Goal: Transaction & Acquisition: Purchase product/service

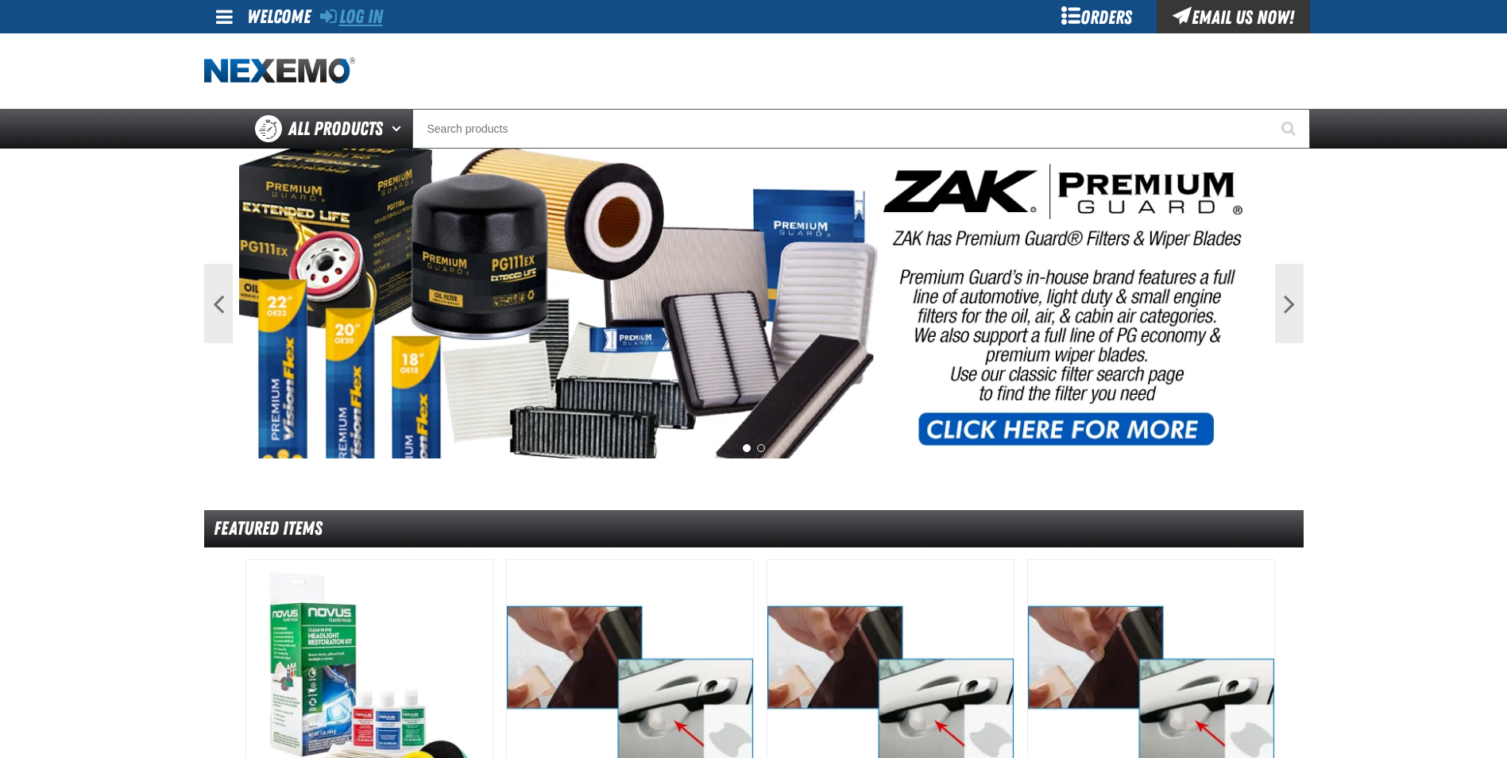
click at [375, 12] on link "Log In" at bounding box center [351, 17] width 63 height 22
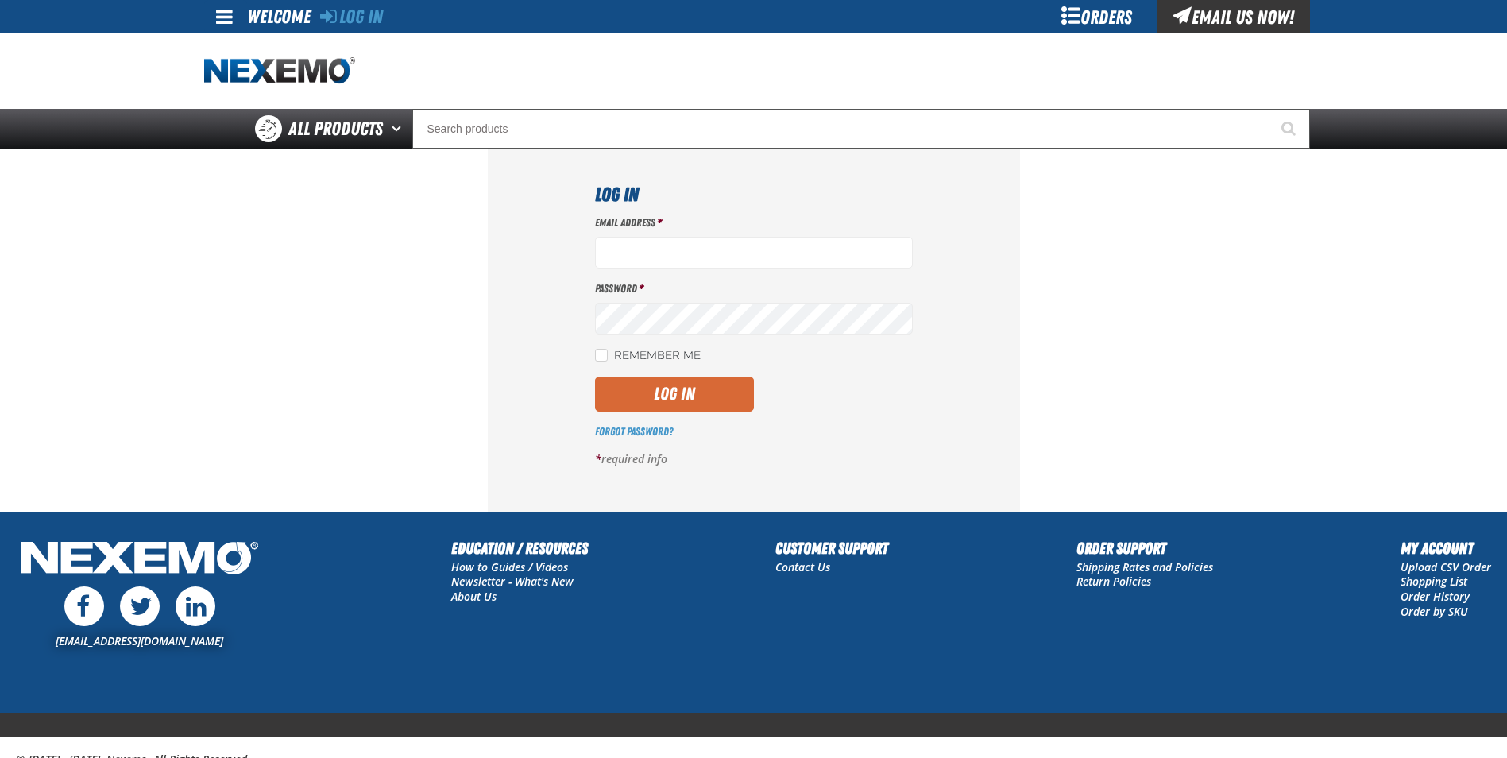
type input "[EMAIL_ADDRESS][DOMAIN_NAME]"
click at [633, 399] on button "Log In" at bounding box center [674, 393] width 159 height 35
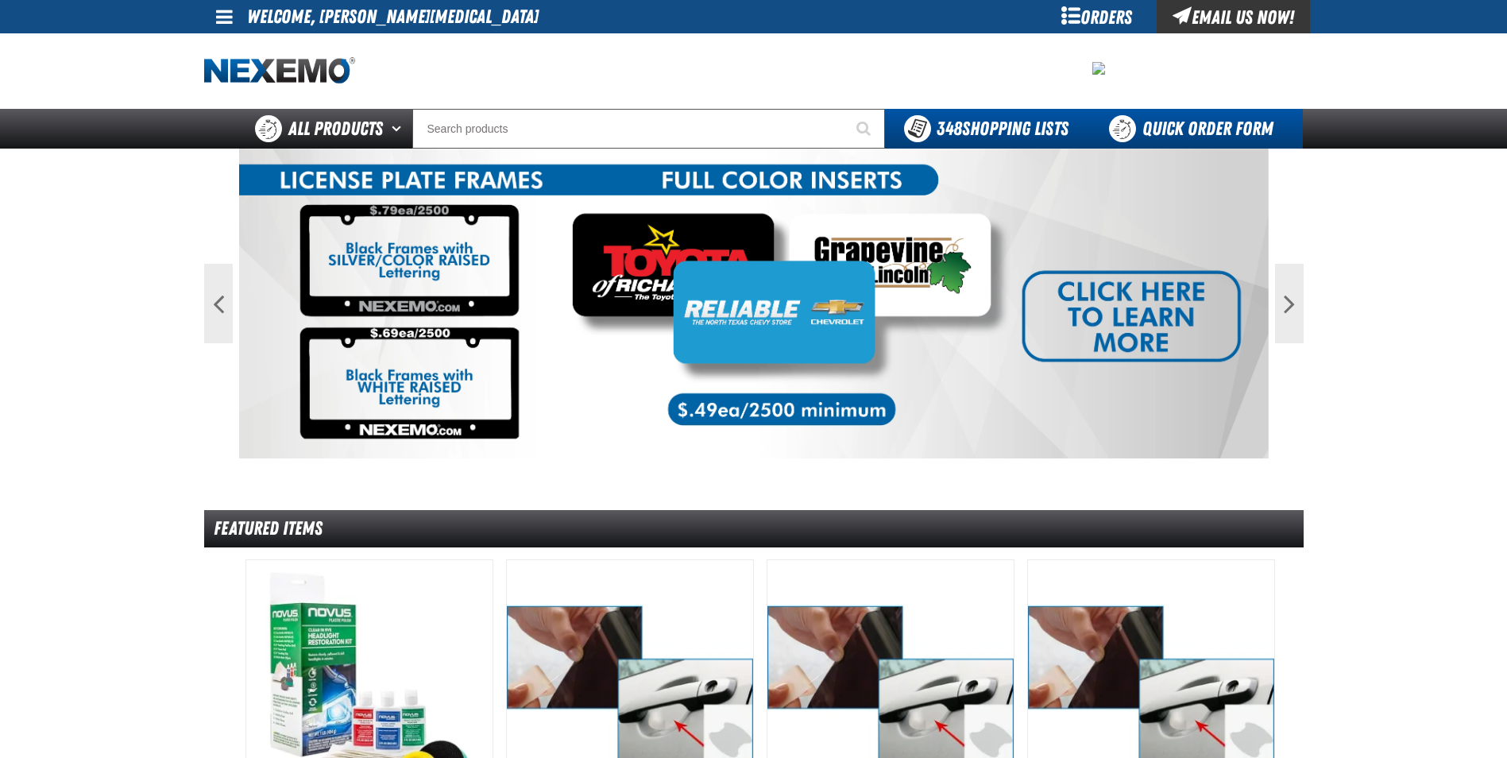
click at [1179, 122] on link "Quick Order Form" at bounding box center [1194, 129] width 215 height 40
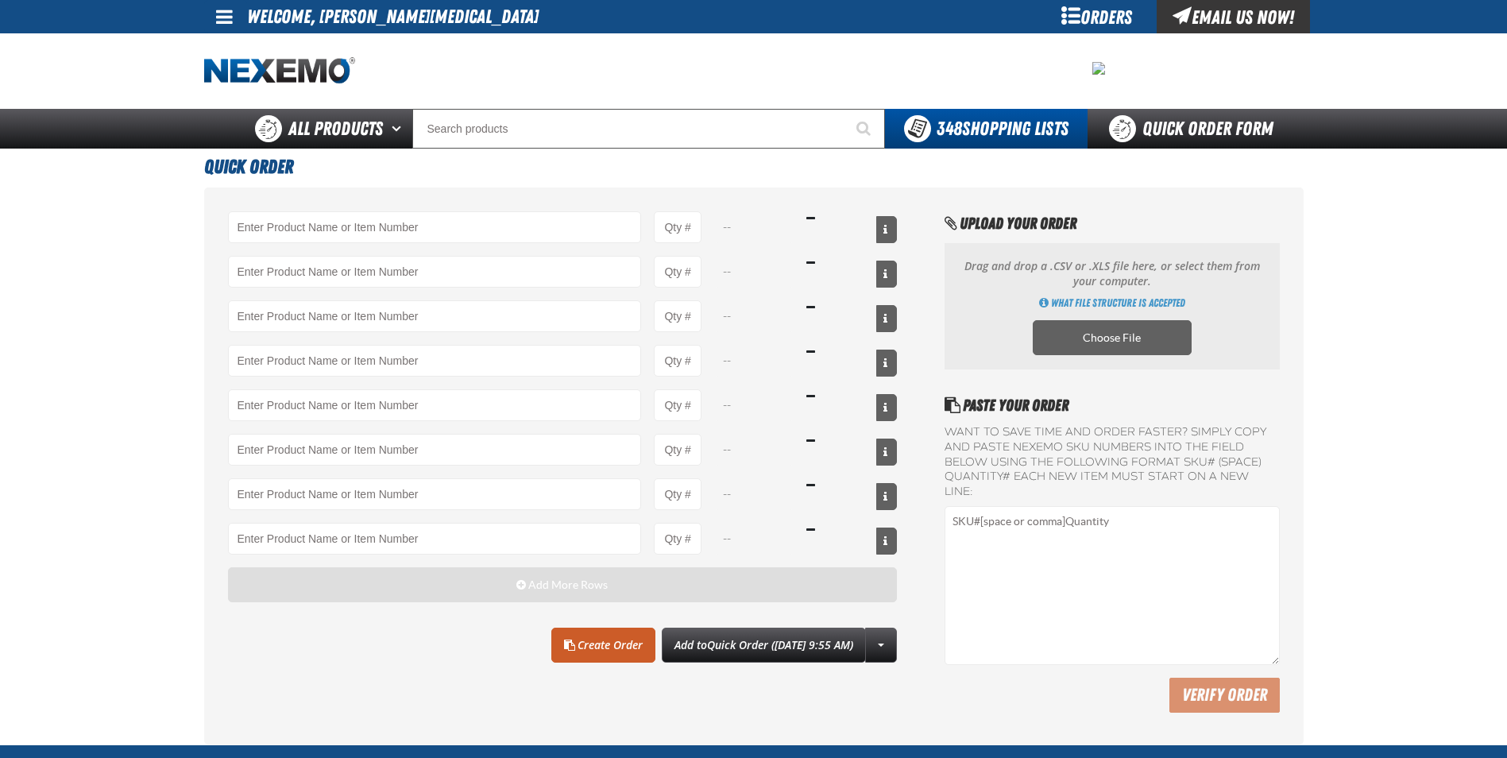
click at [420, 587] on button "Add More Rows" at bounding box center [563, 584] width 670 height 35
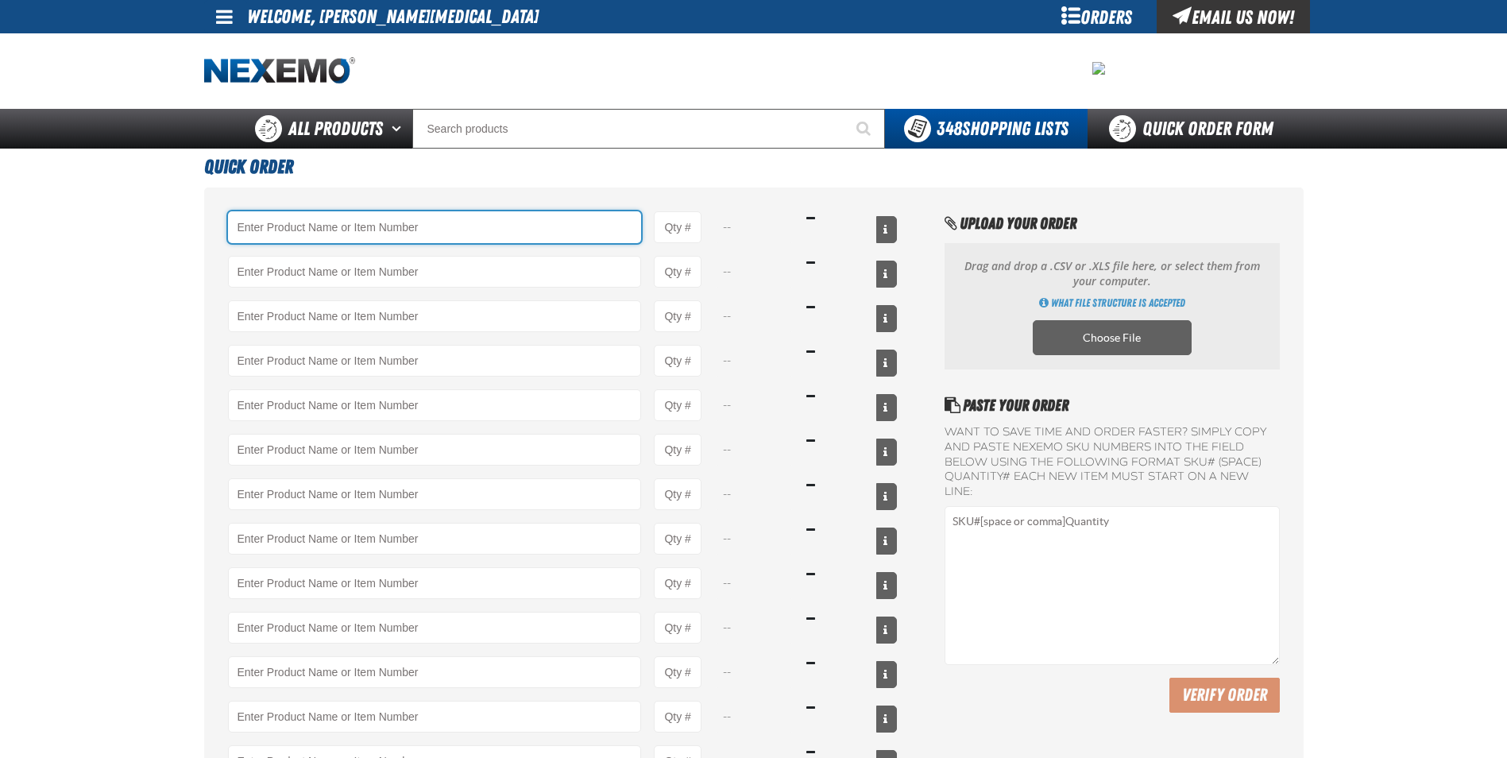
click at [320, 236] on input "Product" at bounding box center [435, 227] width 414 height 32
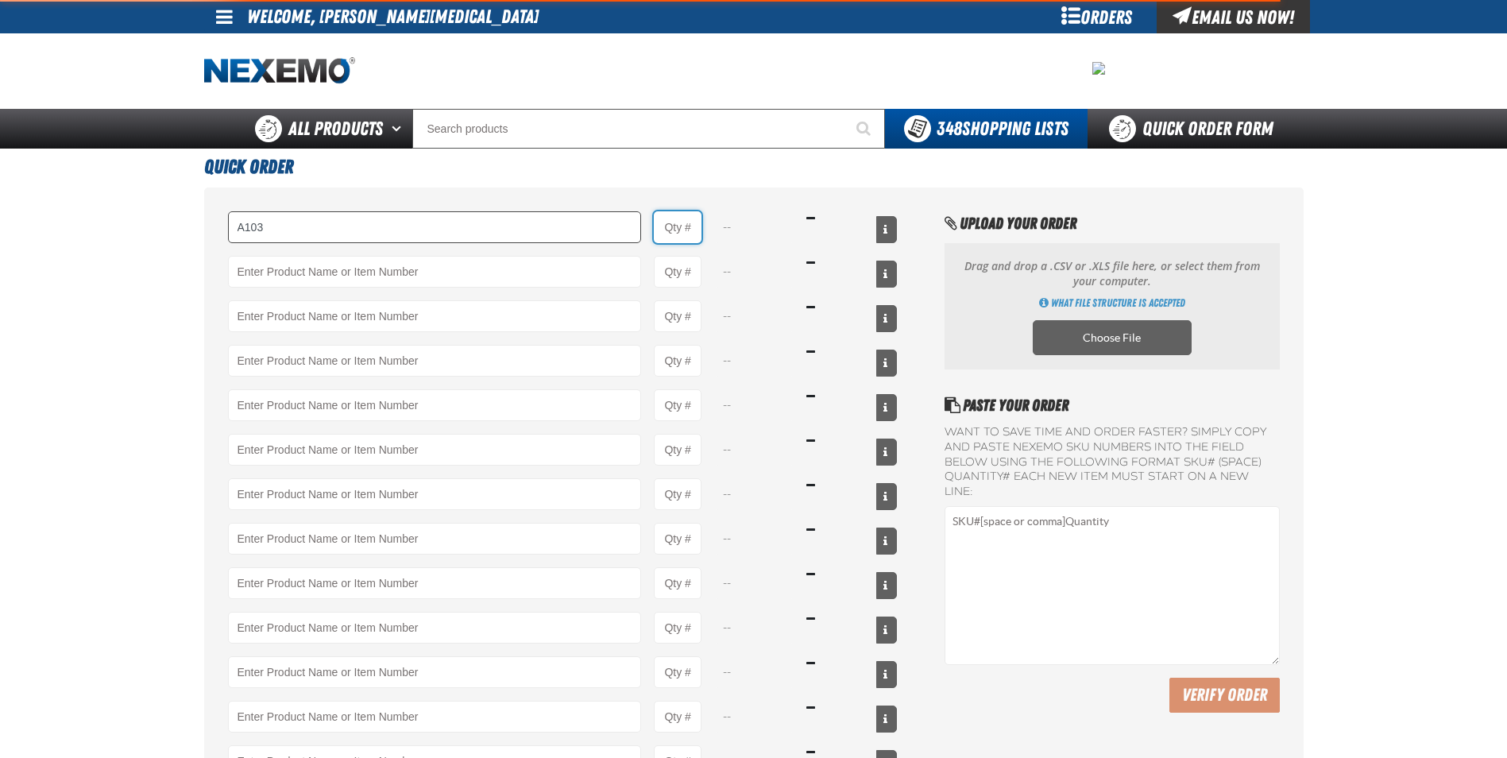
type input "A103 - Throttle Body and Intake Cleaner - ZAK Products"
type input "1"
select select "can"
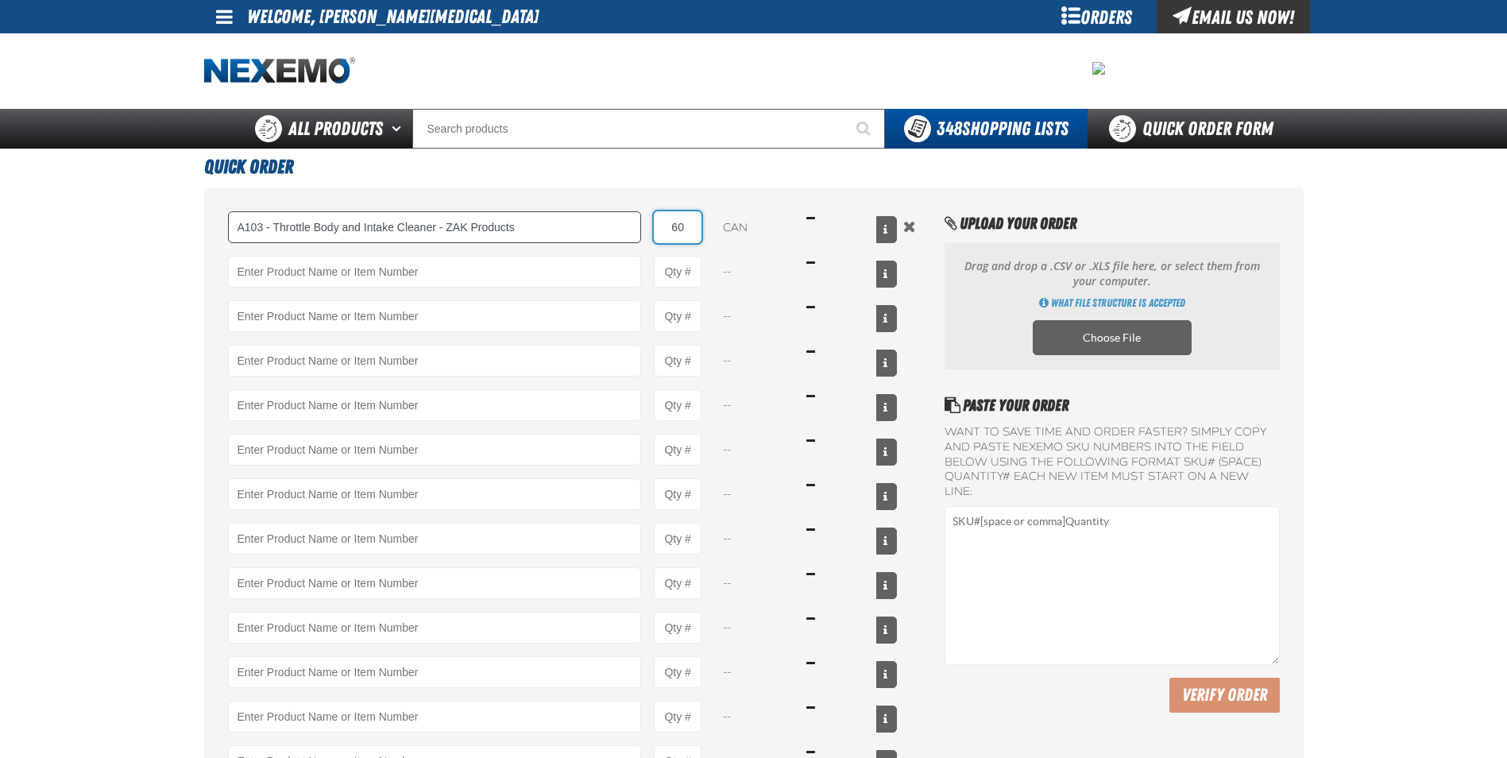
type input "60"
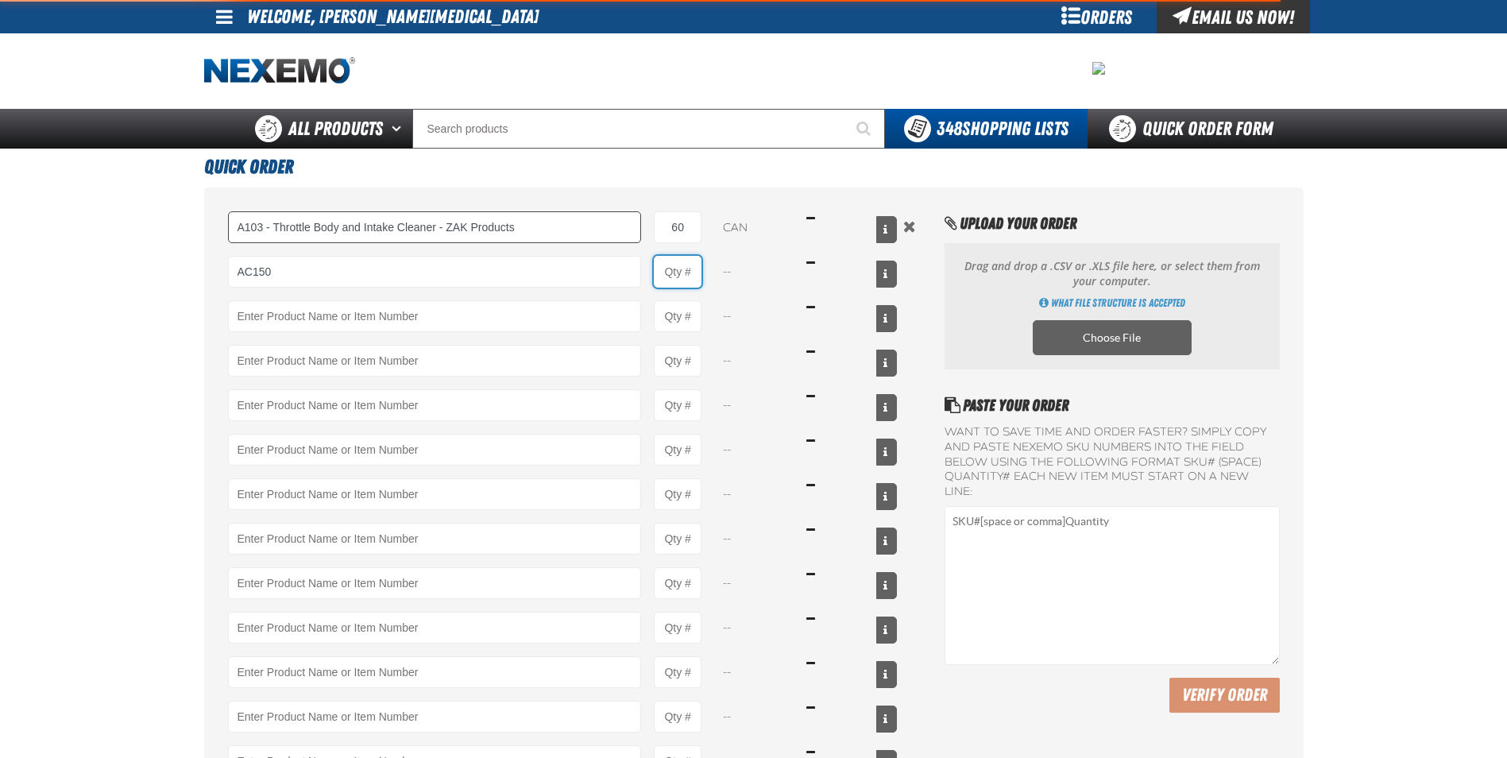
type input "AC150 - Evaporator Core Cleaner - ZAK Products"
type input "1"
select select "can"
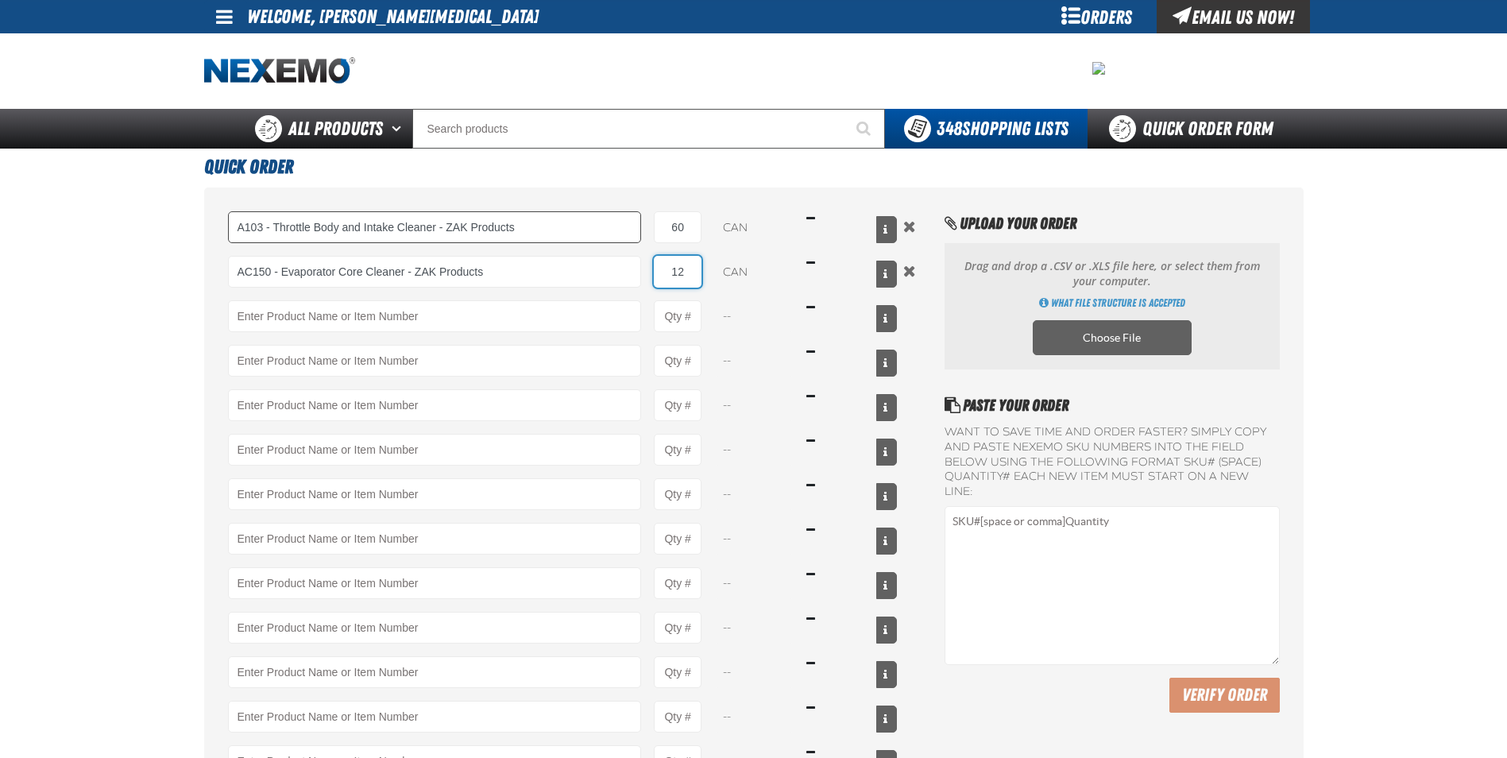
type input "12"
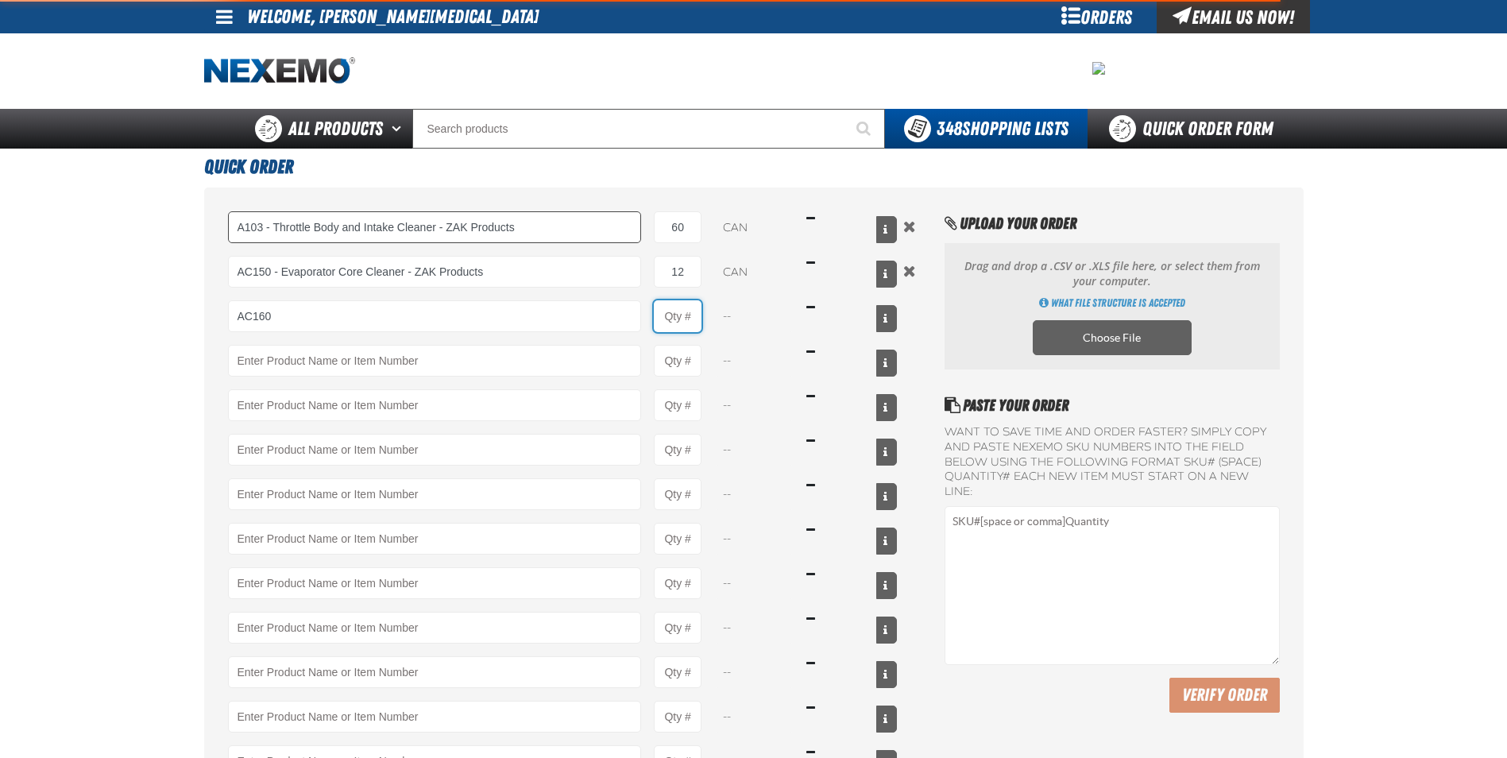
type input "AC160 - Bio-Zone (AMP) Anti-Microbial Protection- ZAK Products (12 per case)"
type input "1"
select select "bottle"
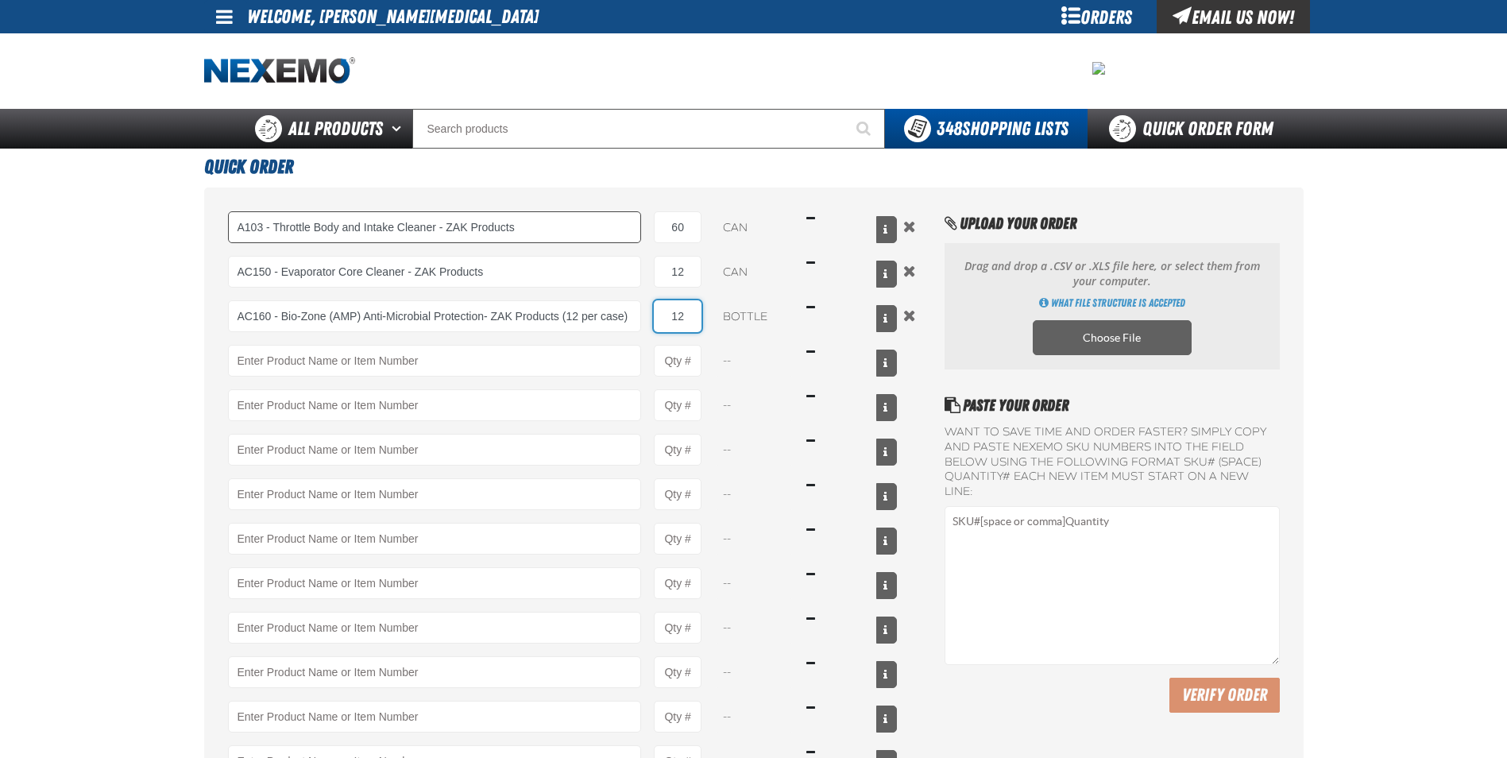
type input "12"
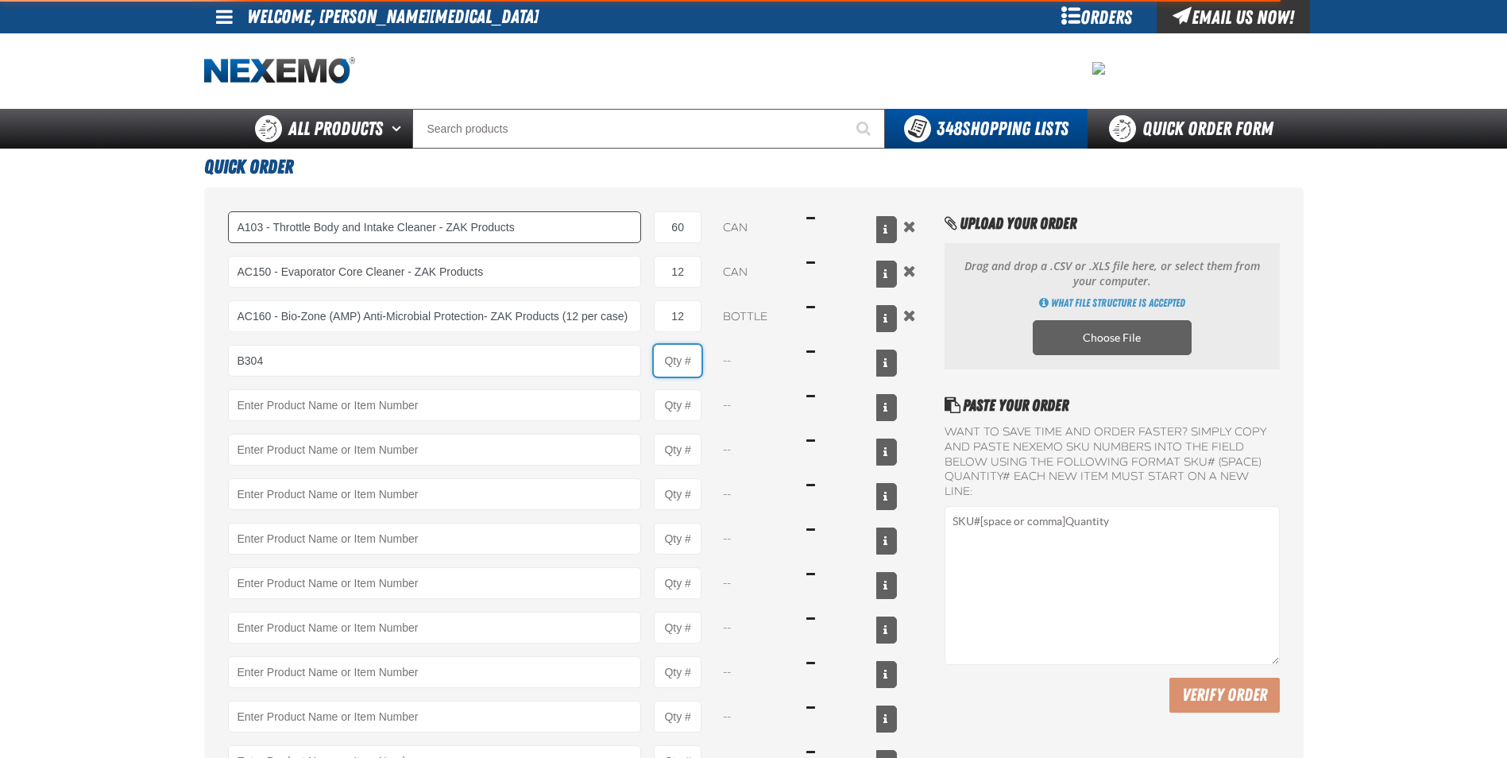
type input "B304 - Battery Service Kit - Cleaner &amp; Protector with Anti-Corrosion Pads -…"
type input "1"
select select "kit"
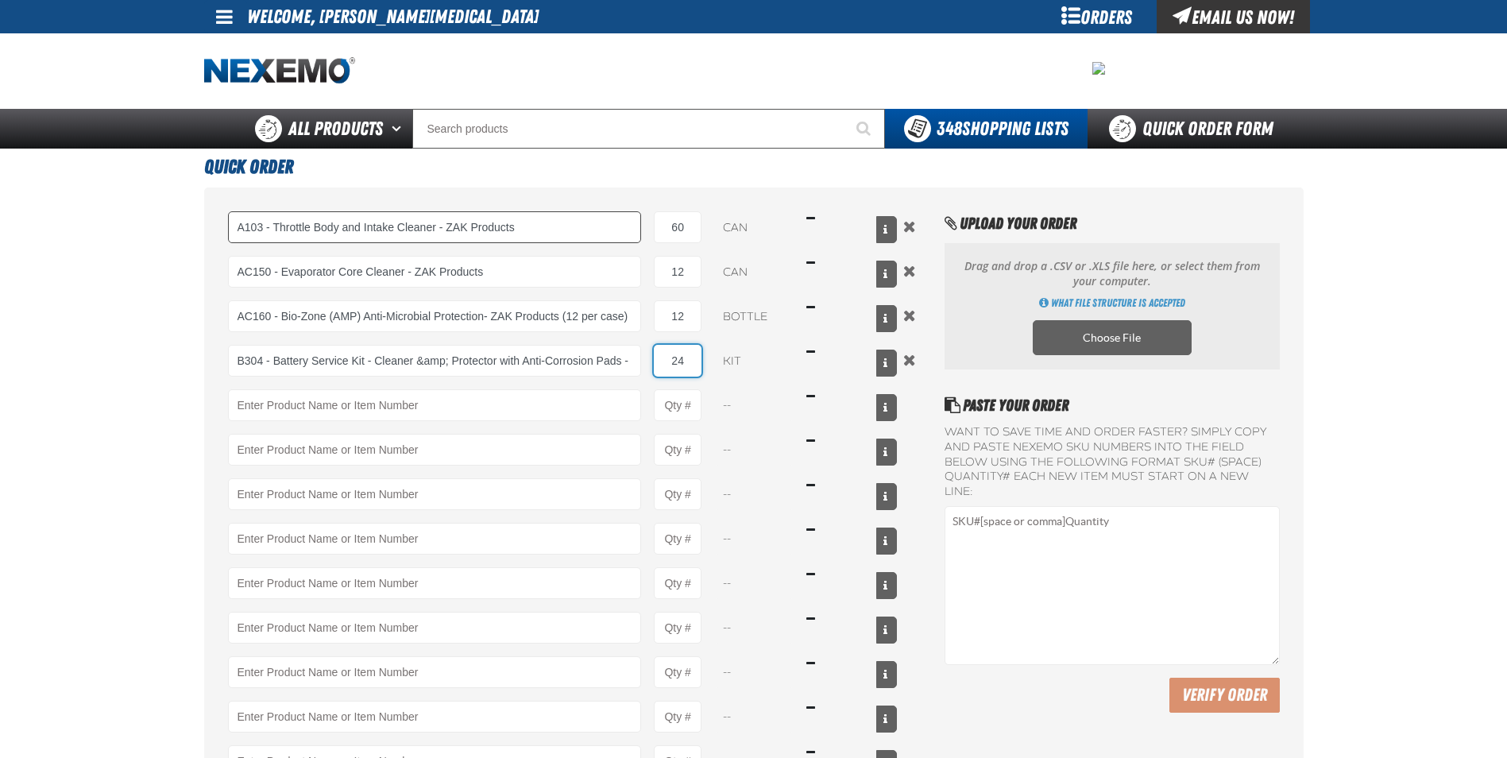
type input "24"
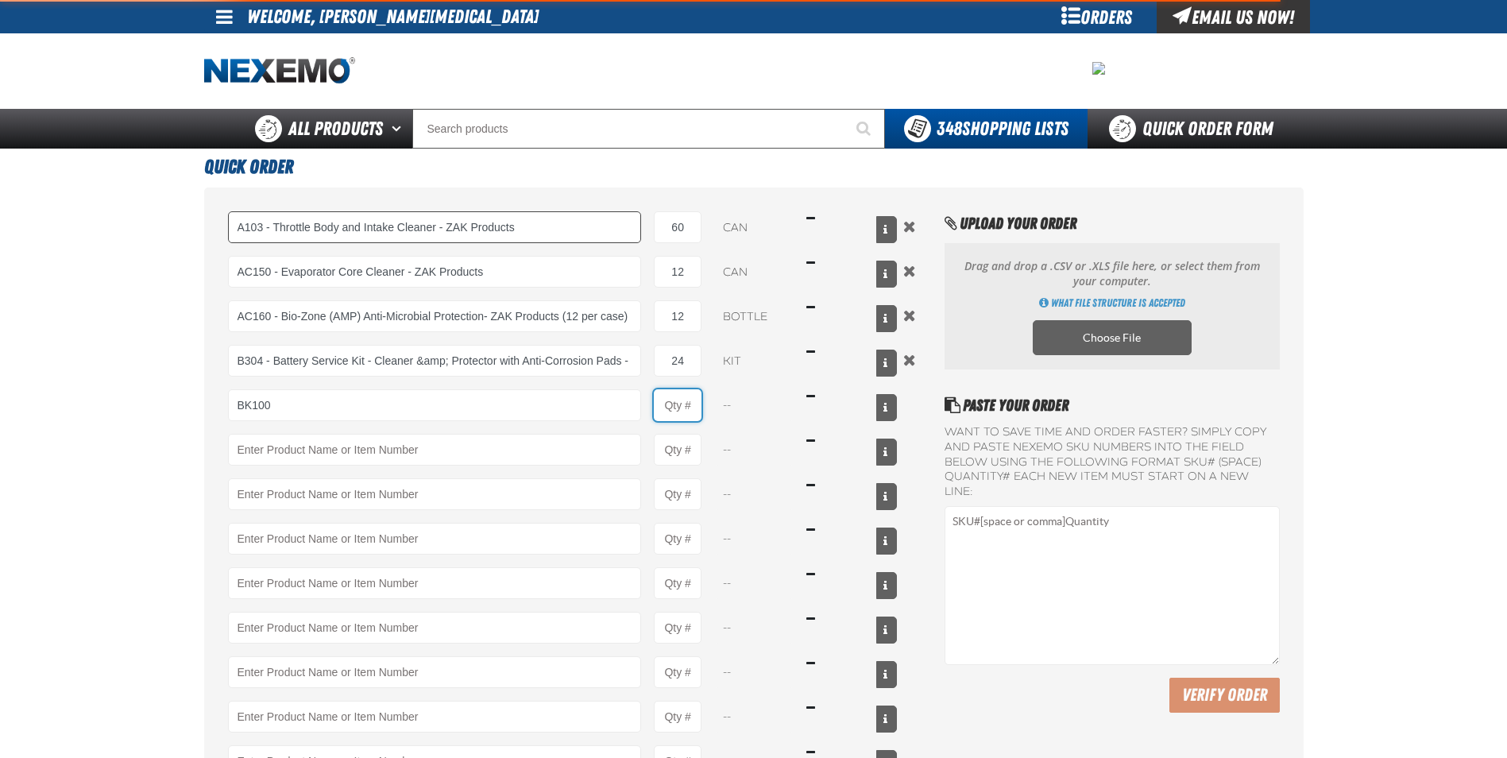
type input "BK100 - DOT 3 Brake Fluid Exchange Formula - 32 Ounce - ZAK Products"
type input "1"
select select "bottle"
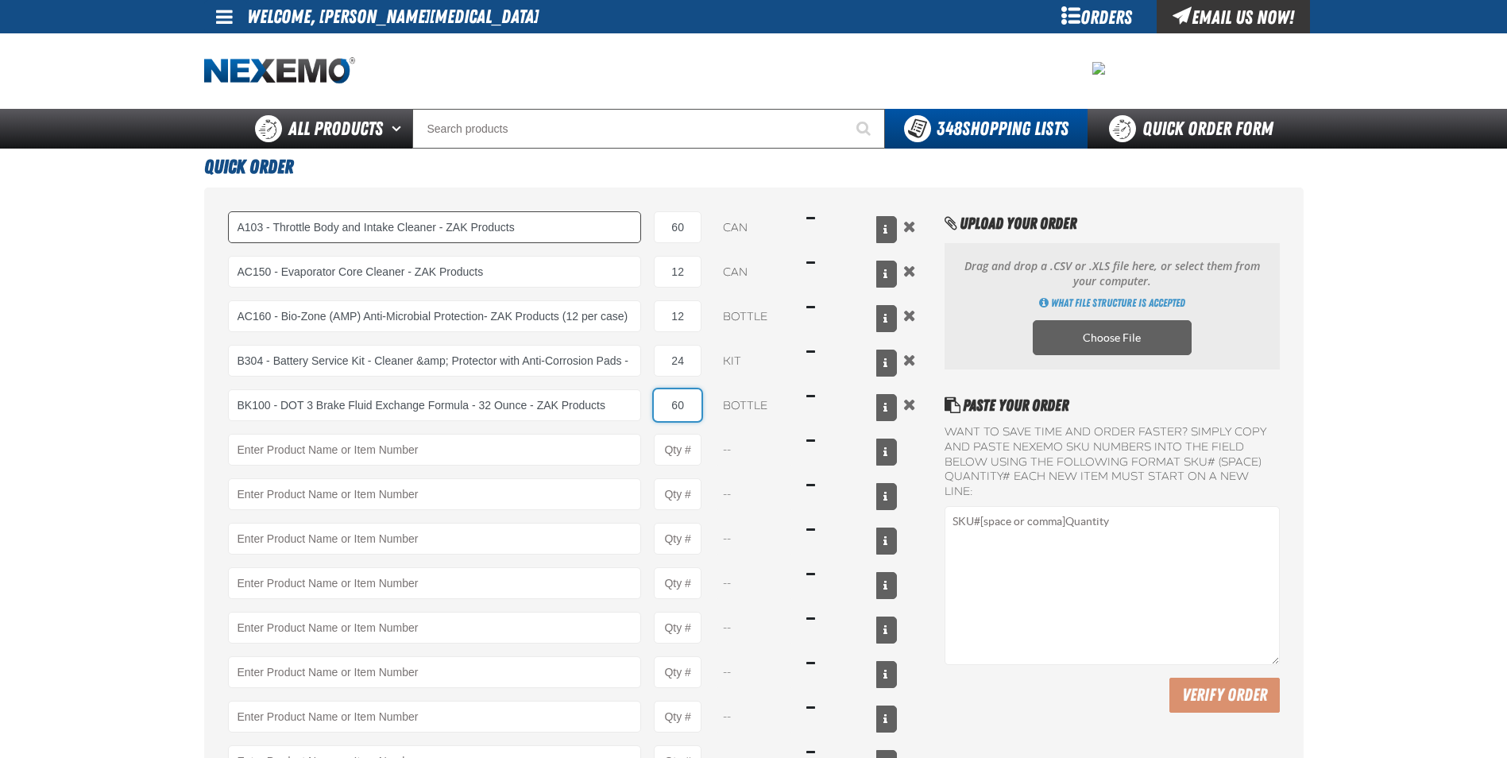
type input "60"
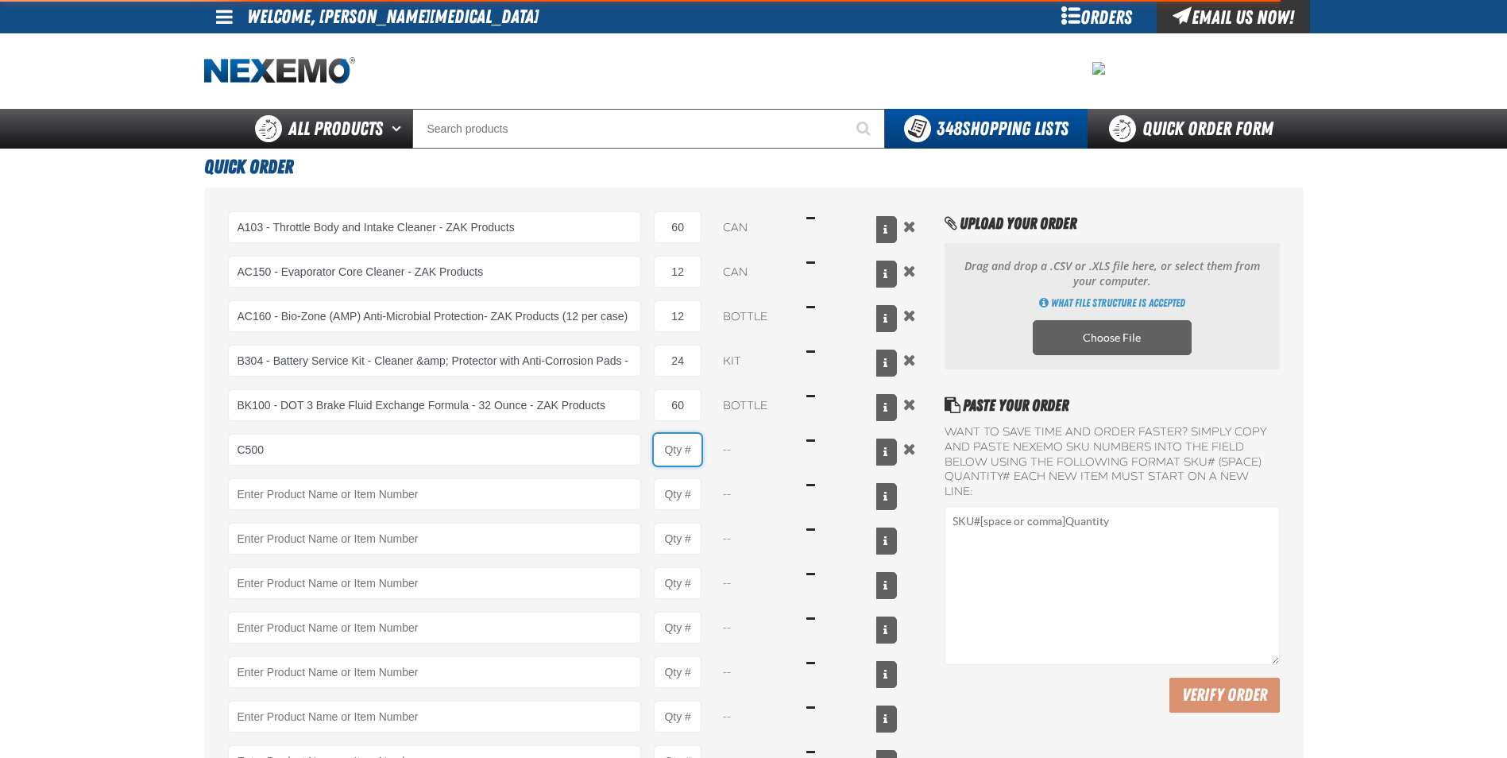
type input "C500 - Synthetic Engine Oil Booster - ZAK Products"
type input "1"
select select "bottle"
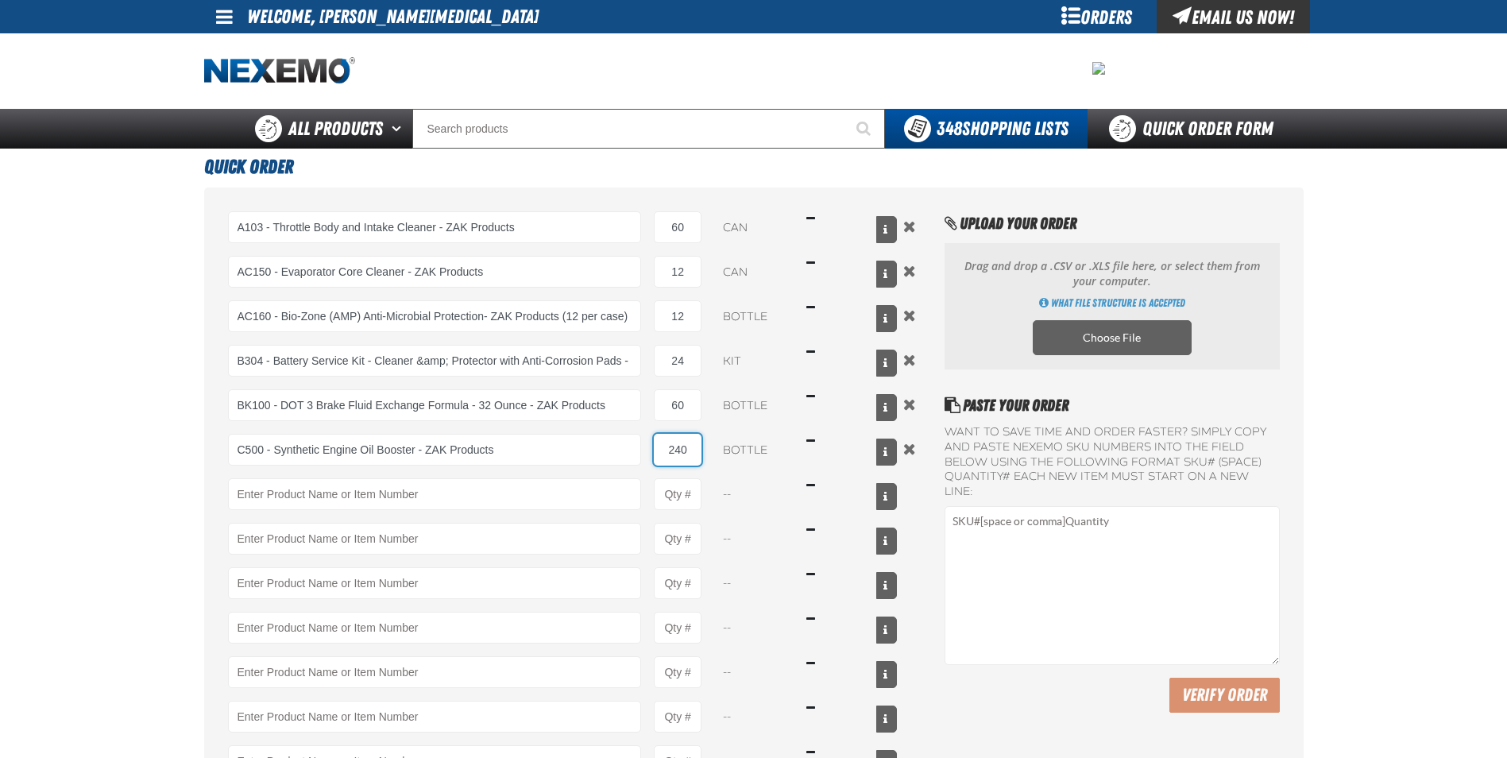
type input "240"
type input "DS100 - Differential Supplement - ZAK Products"
type input "1"
select select "bottle"
type input "48"
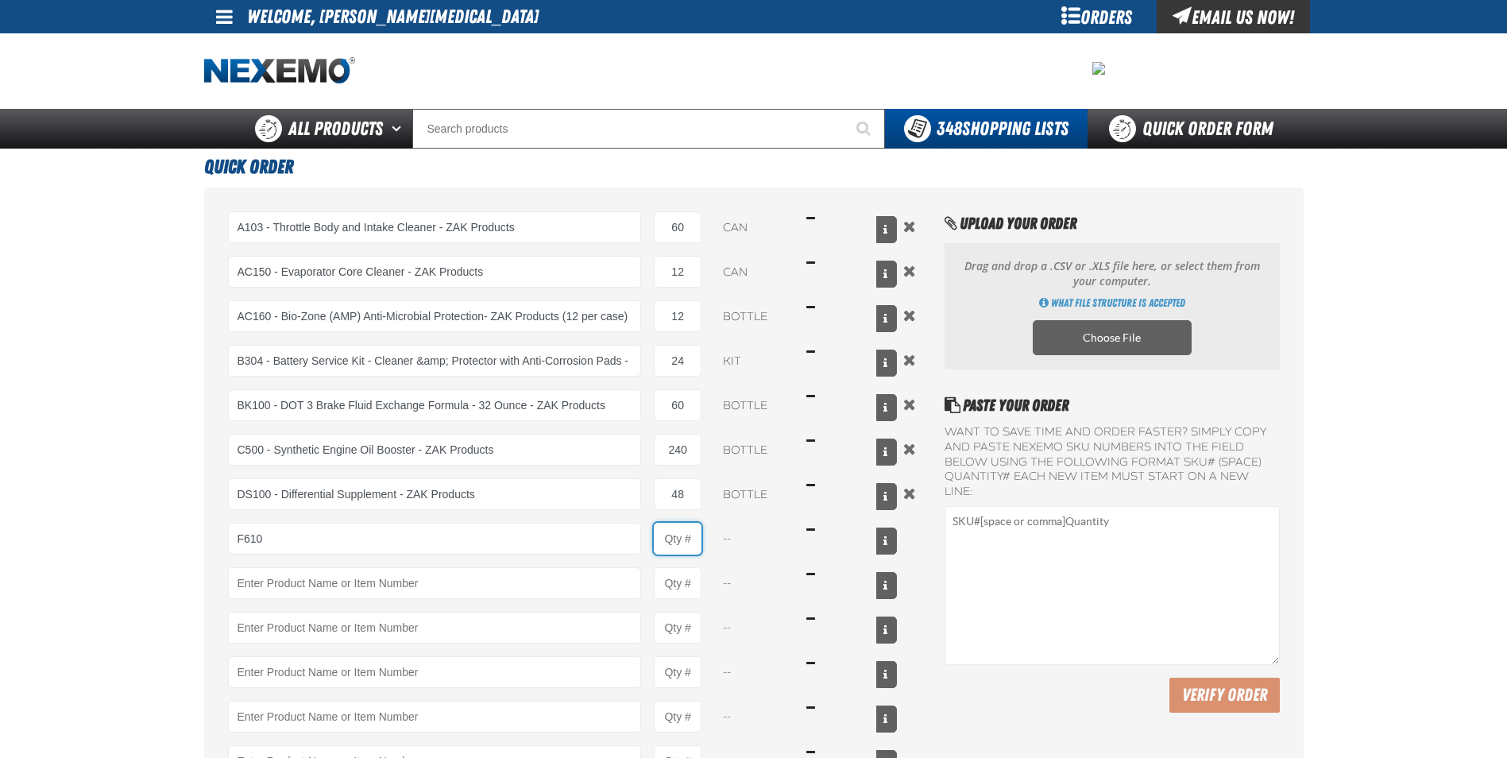
type input "F610 - Z-Tech - ZAK Products"
type input "1"
select select "bottle"
type input "120"
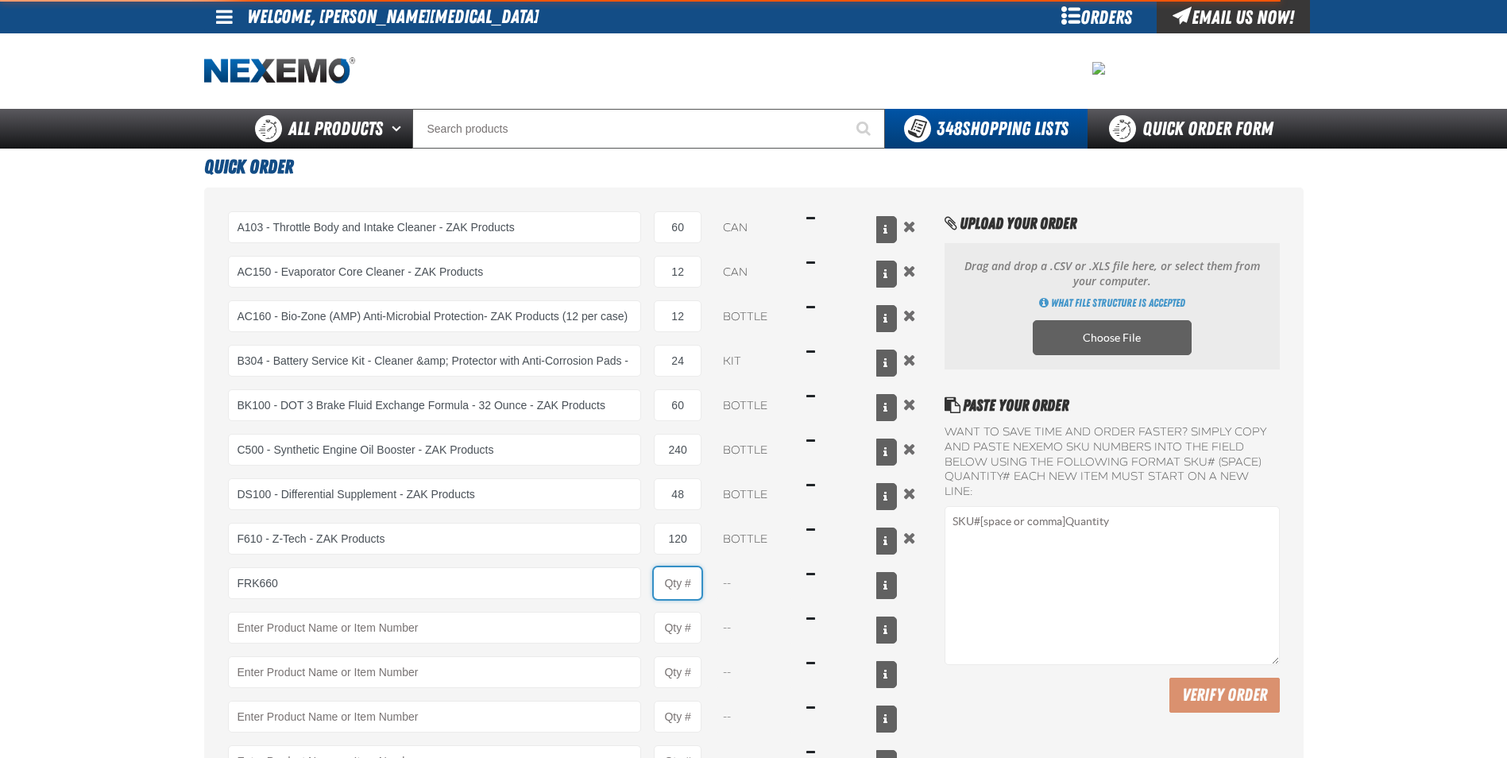
type input "FRK660 - Fuel Rail Induction Kit - ZAK Products"
type input "1"
select select "kit"
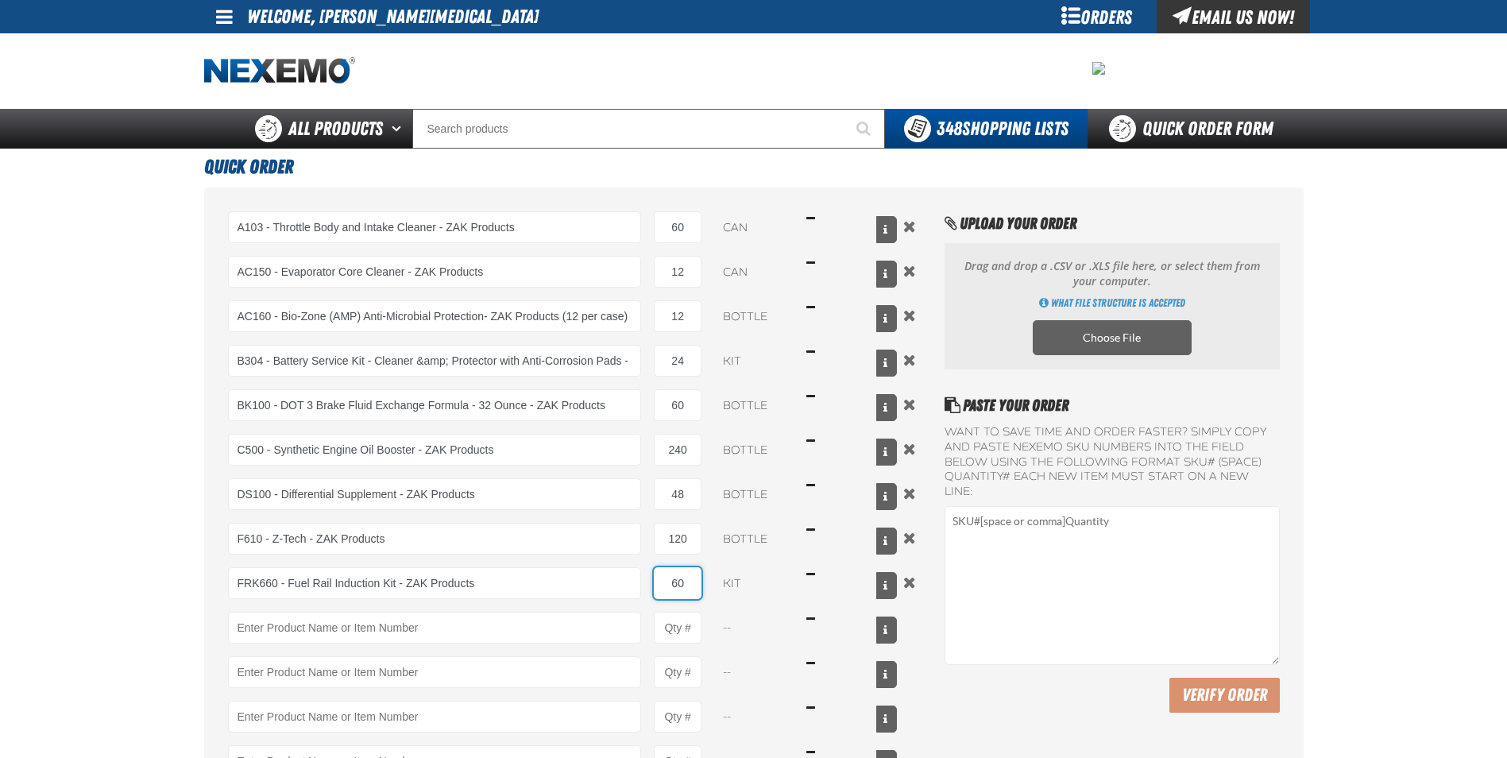
type input "60"
type input "PS708 - Multi-Vehicle Power Steering Fluid with Conditioner - ZAK Products"
type input "1"
select select "bottle"
type input "8"
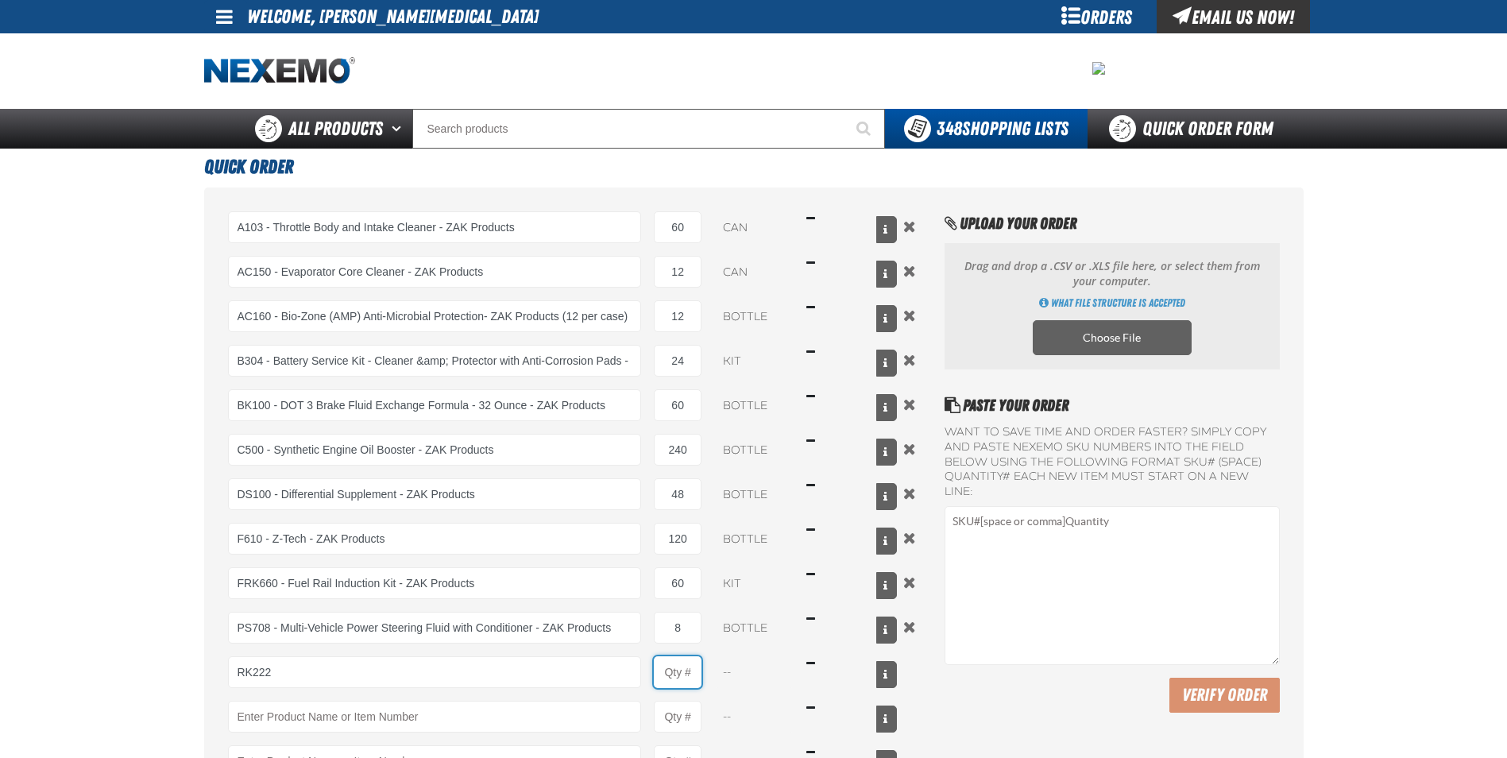
type input "RK222 - Universal Cooling System Service Kit - ZAK Products"
type input "1"
select select "kit"
type input "24"
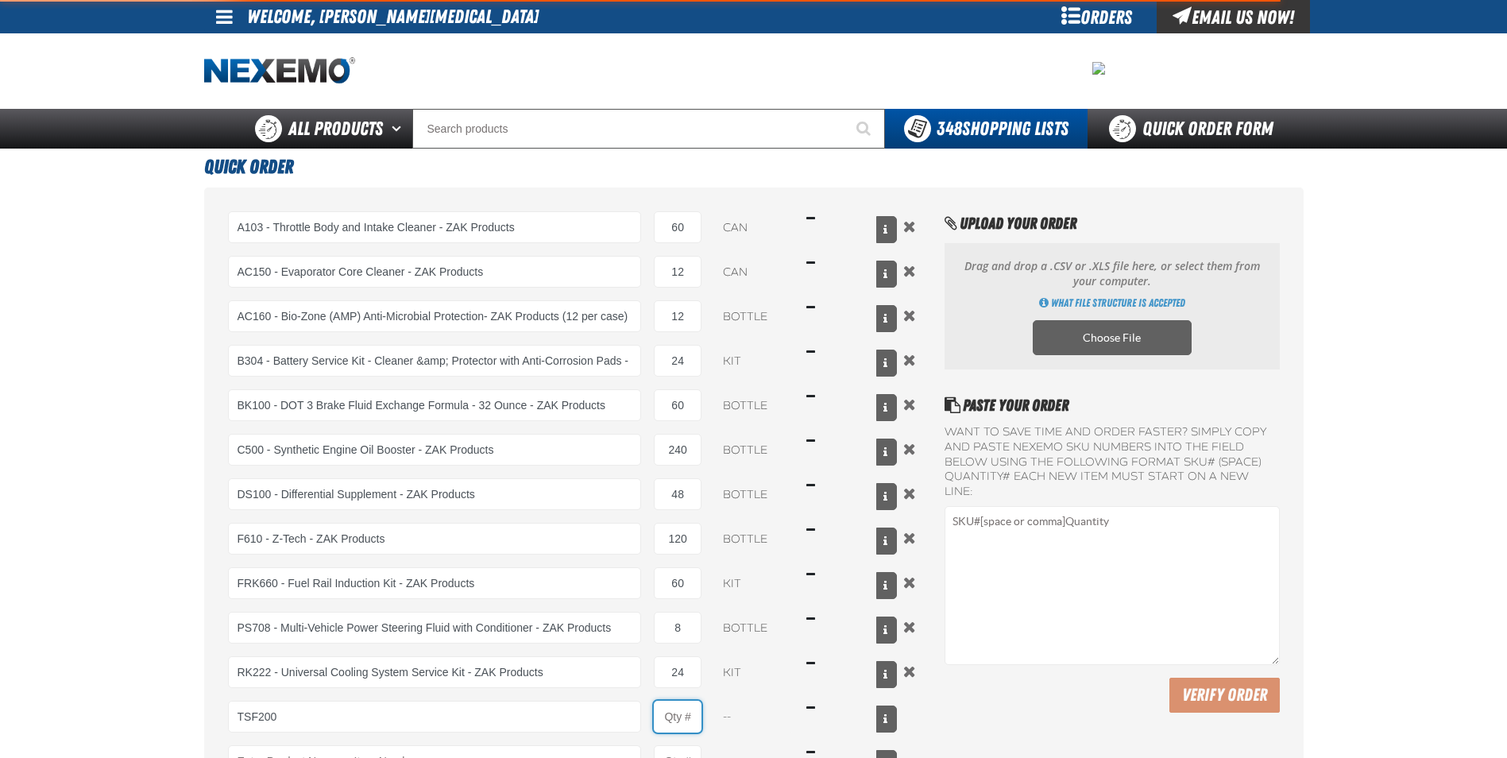
type input "TSF200 - 2-Step GDI Intake Cleaning Service"
type input "1"
select select "kit"
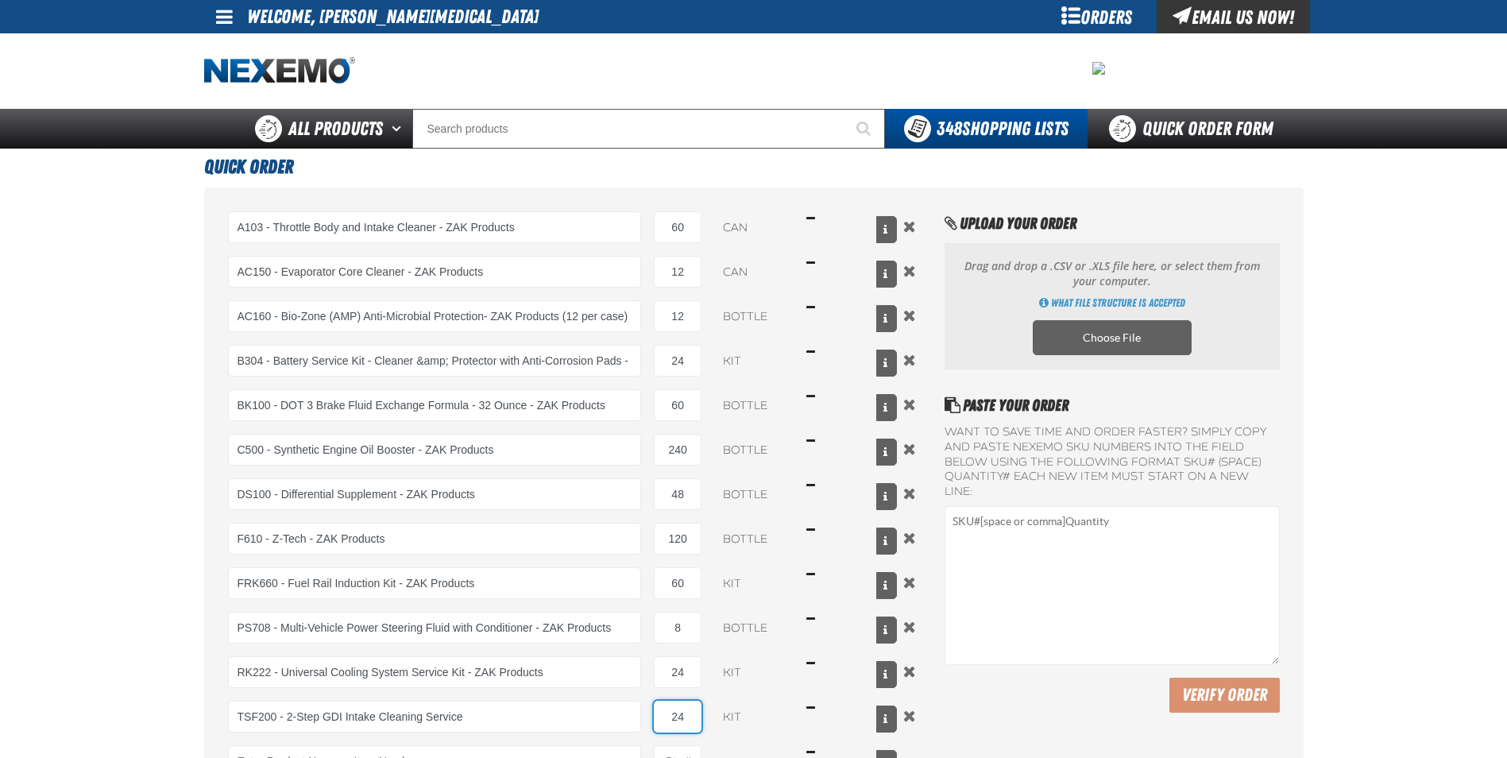
type input "24"
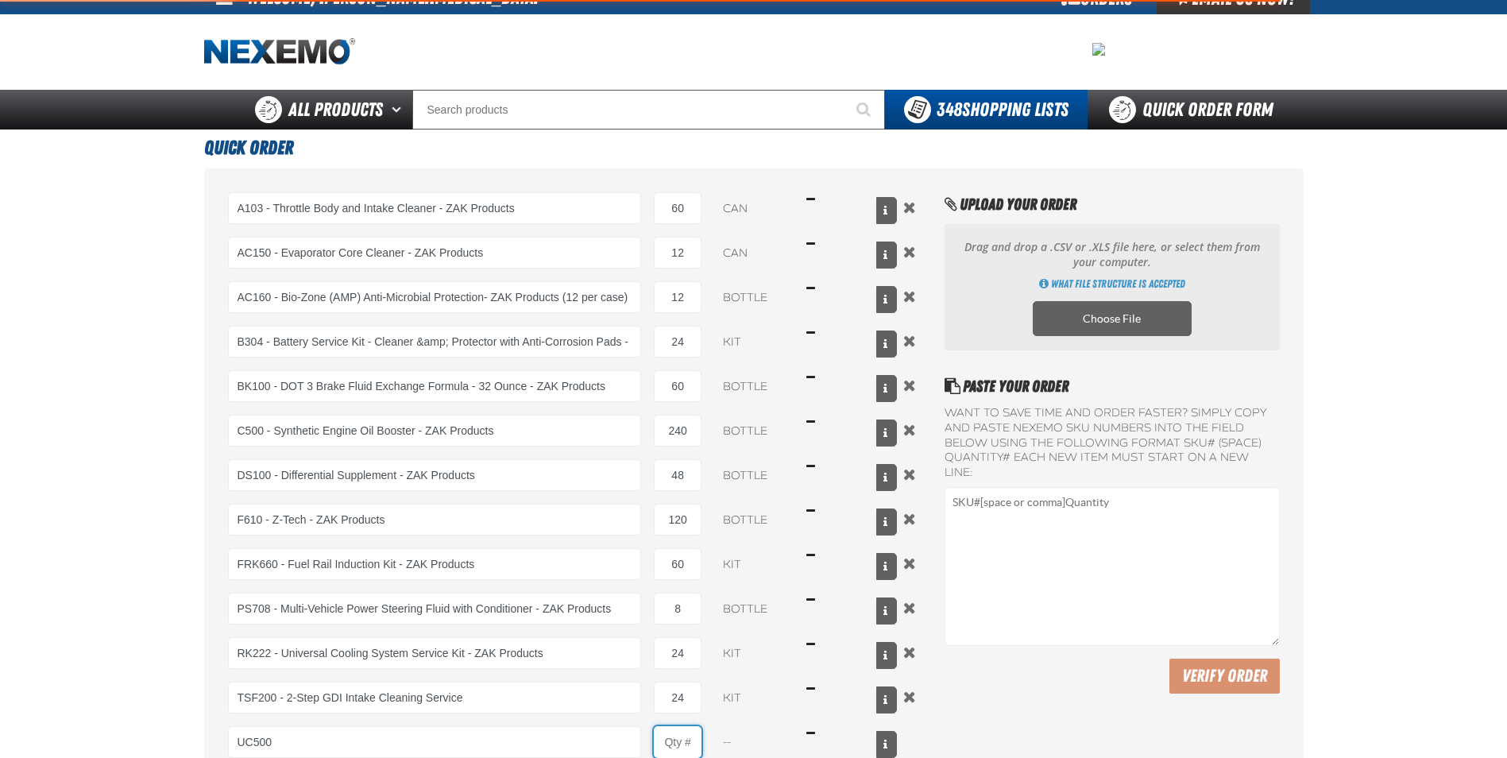
type input "UC500 - Performance Used Car Kit - ZAK Products"
type input "1"
select select "kit"
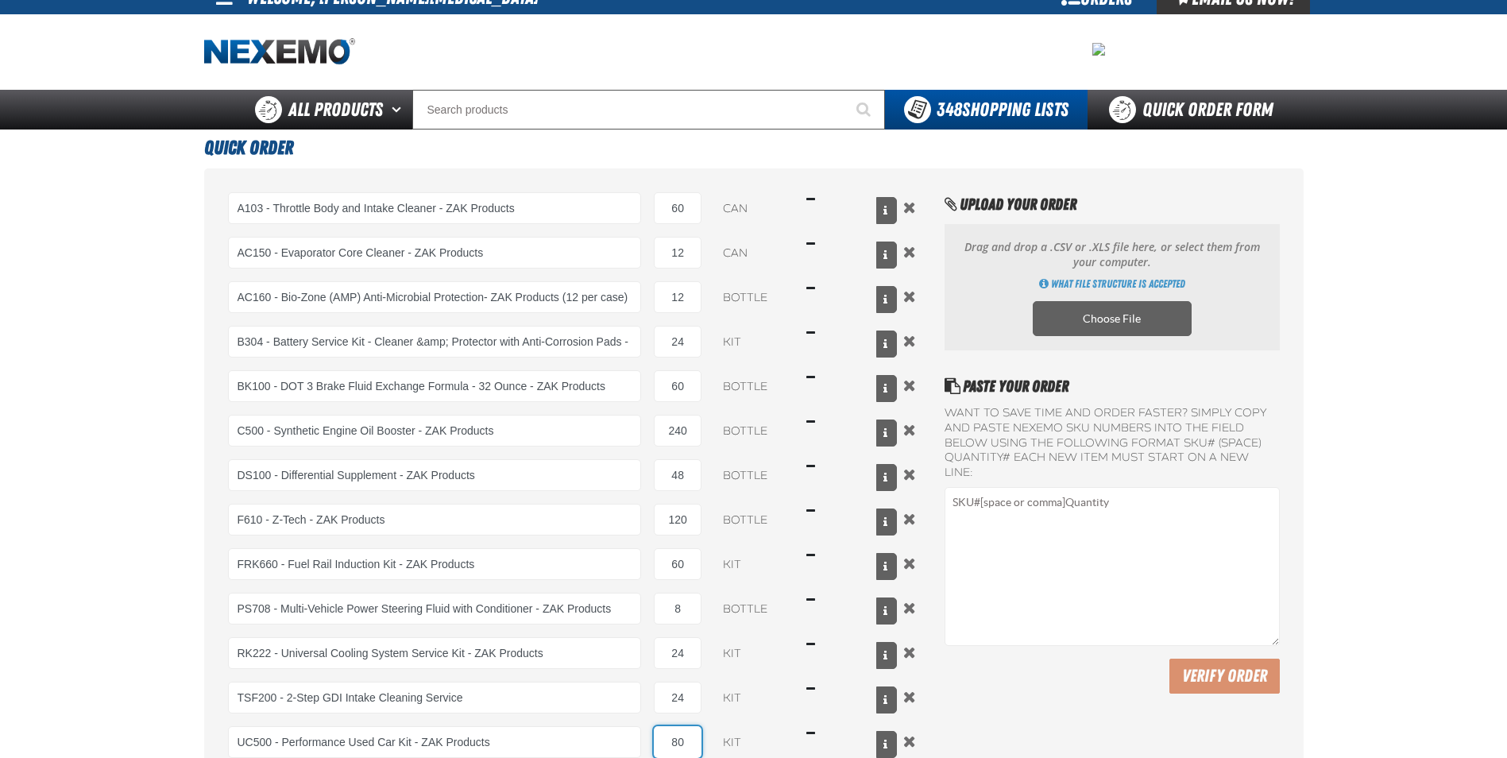
type input "80"
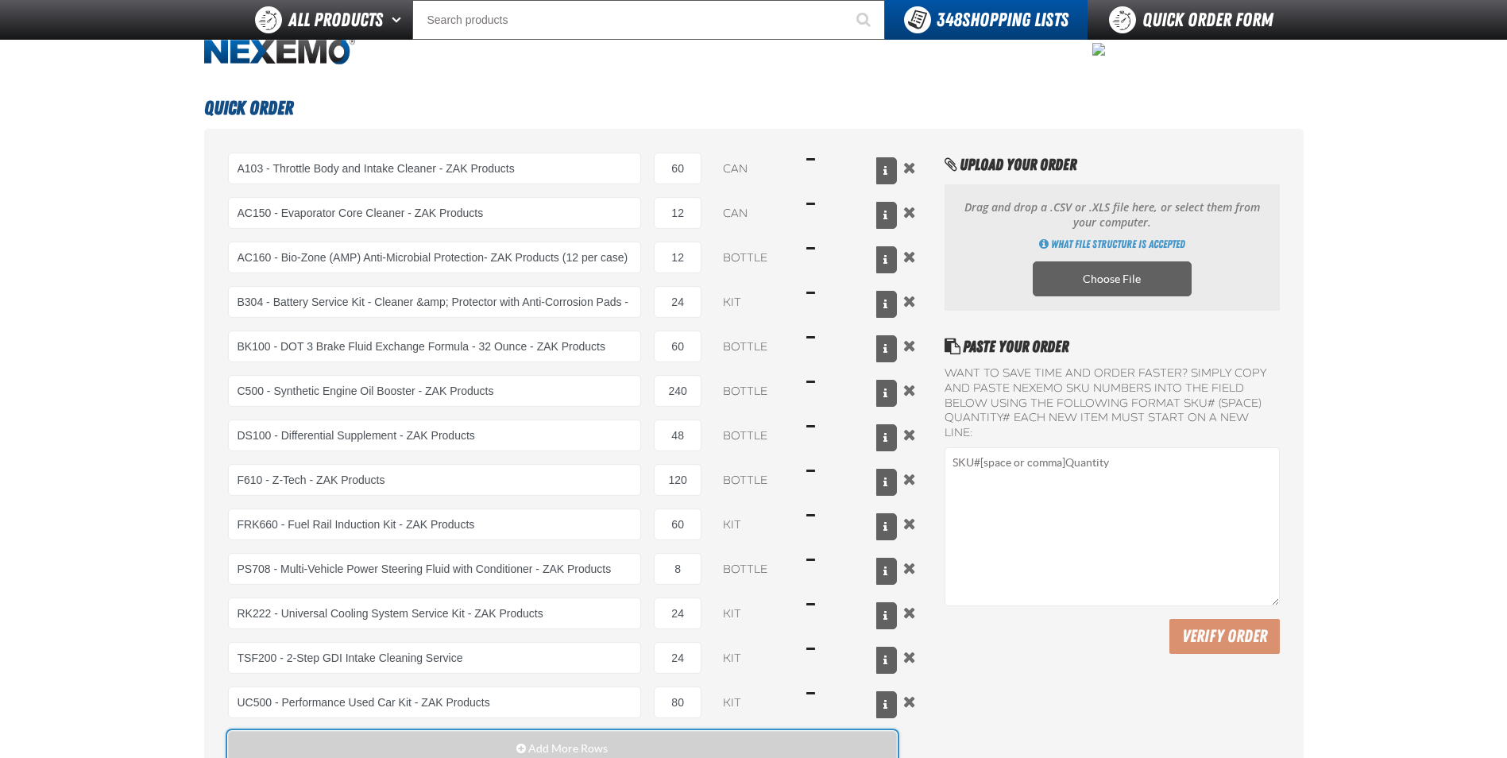
scroll to position [423, 0]
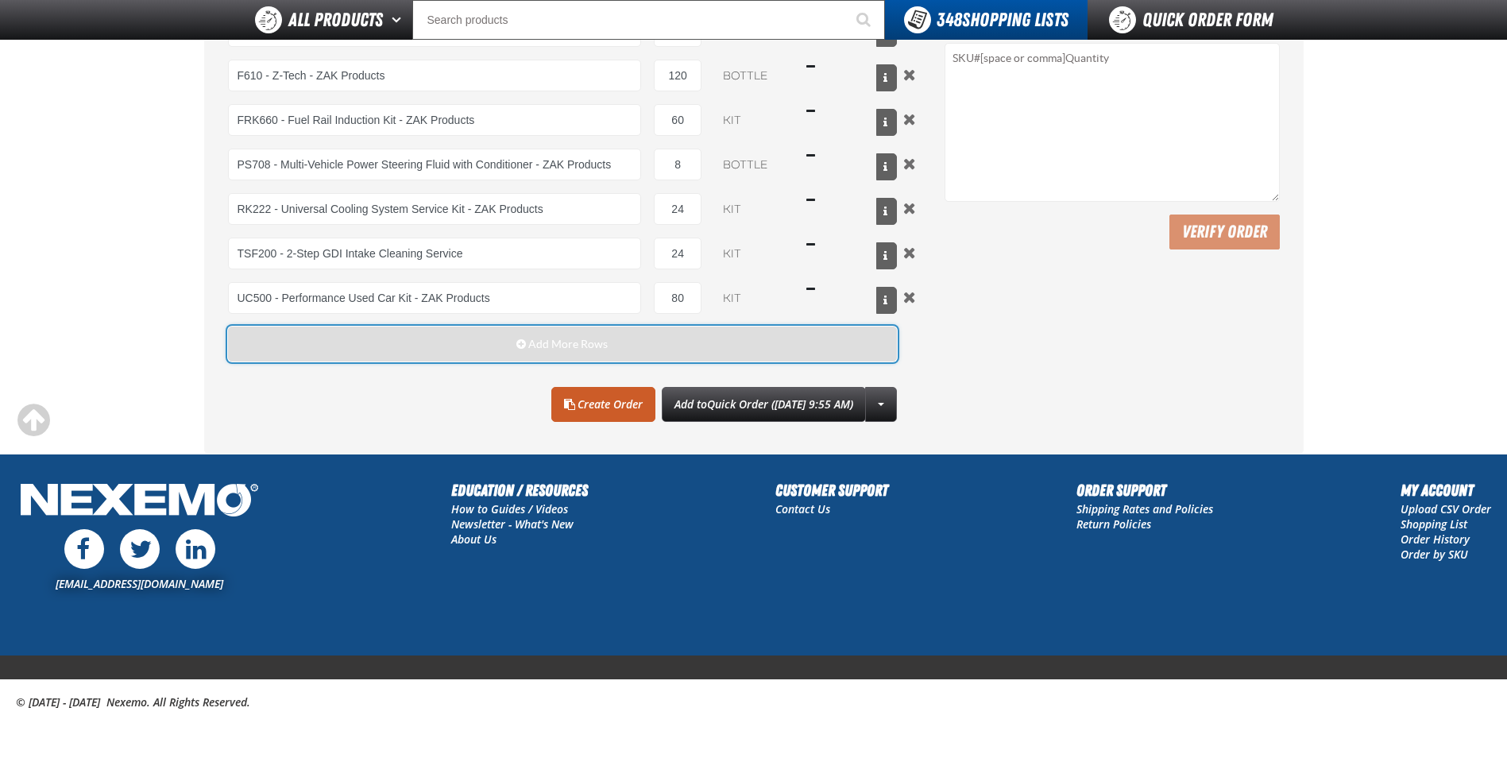
click at [481, 347] on button "Add More Rows" at bounding box center [563, 343] width 670 height 35
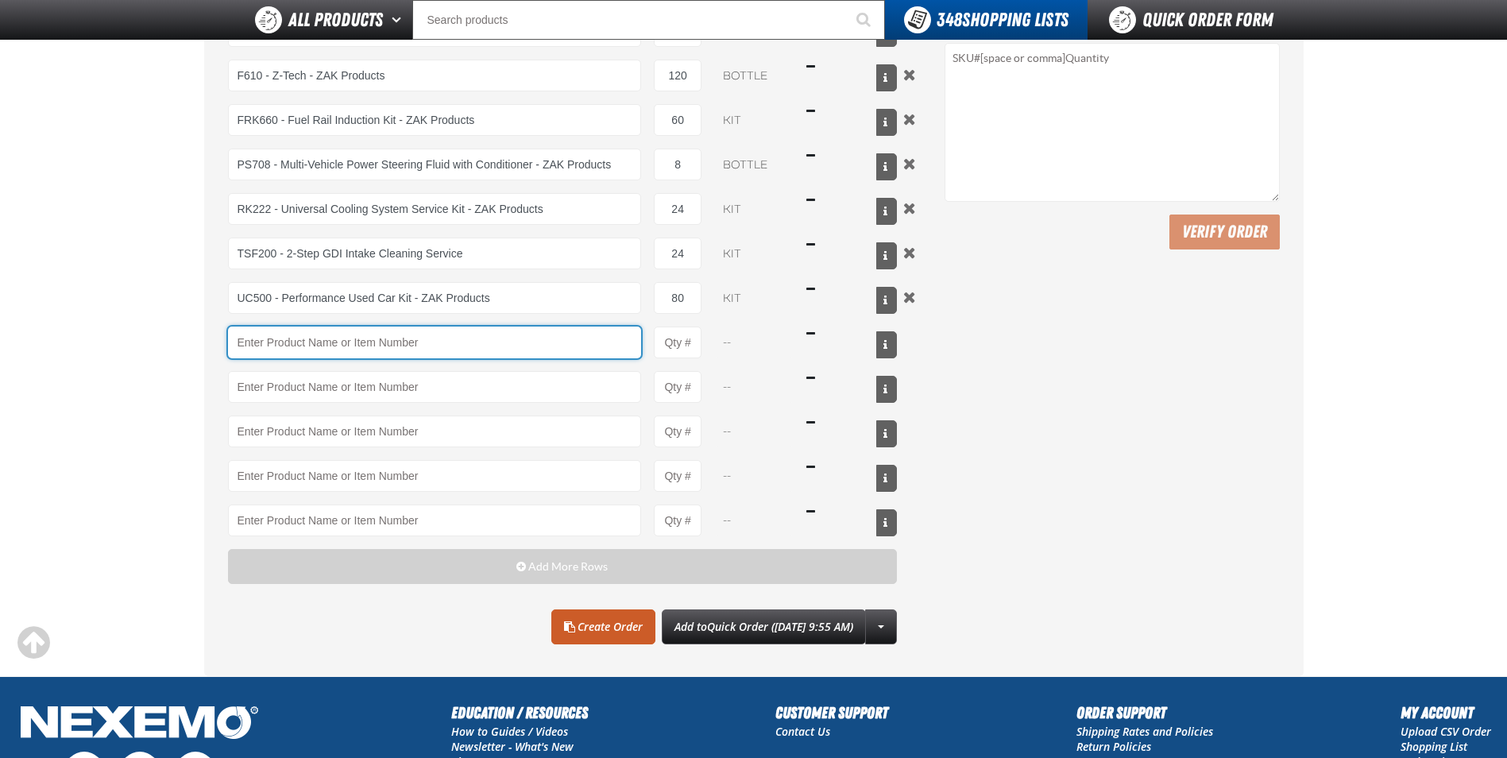
click at [283, 341] on input "Product" at bounding box center [435, 342] width 414 height 32
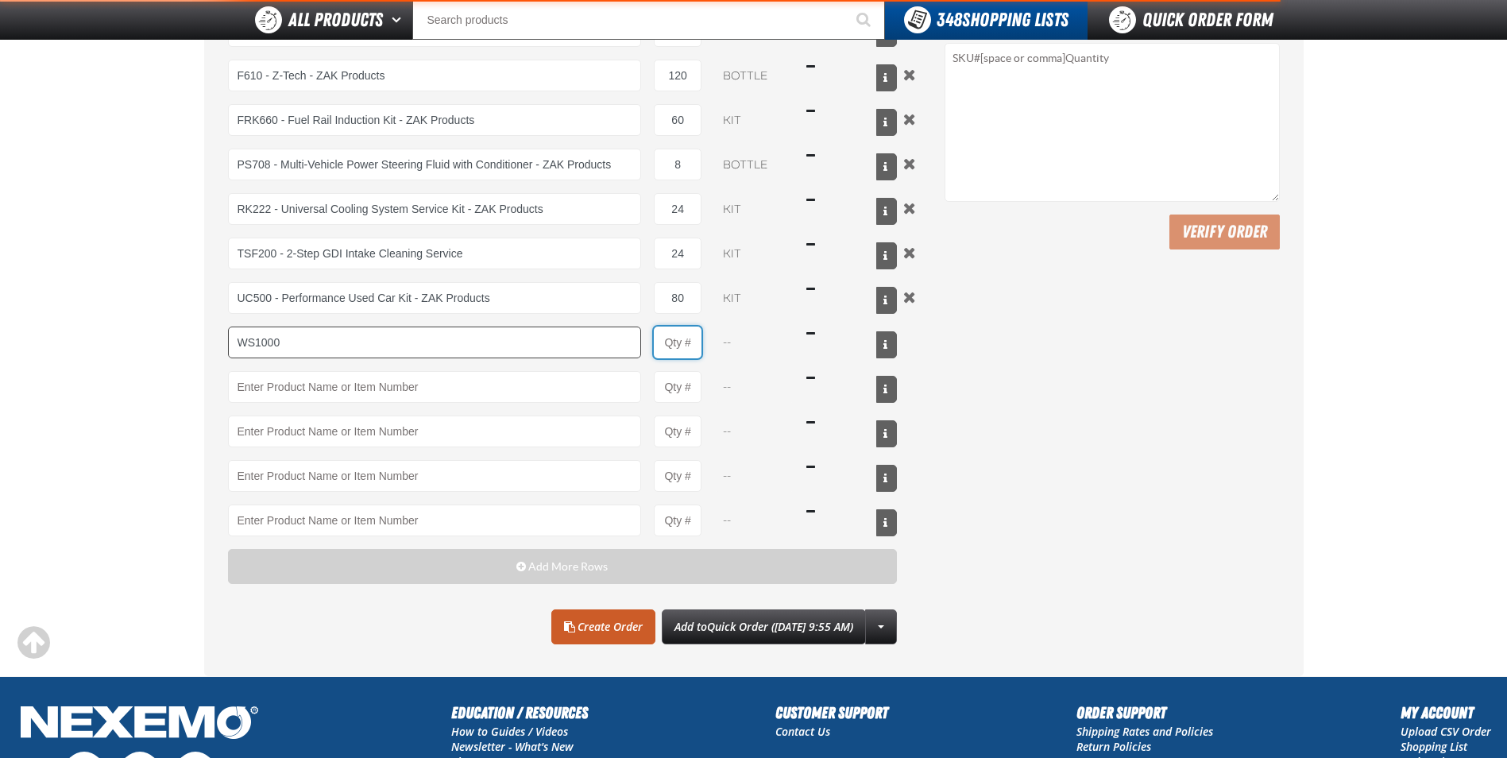
type input "WS1000 - World Standard Performance Transmission Fluid - ZAK Products"
type input "1"
select select "bottle"
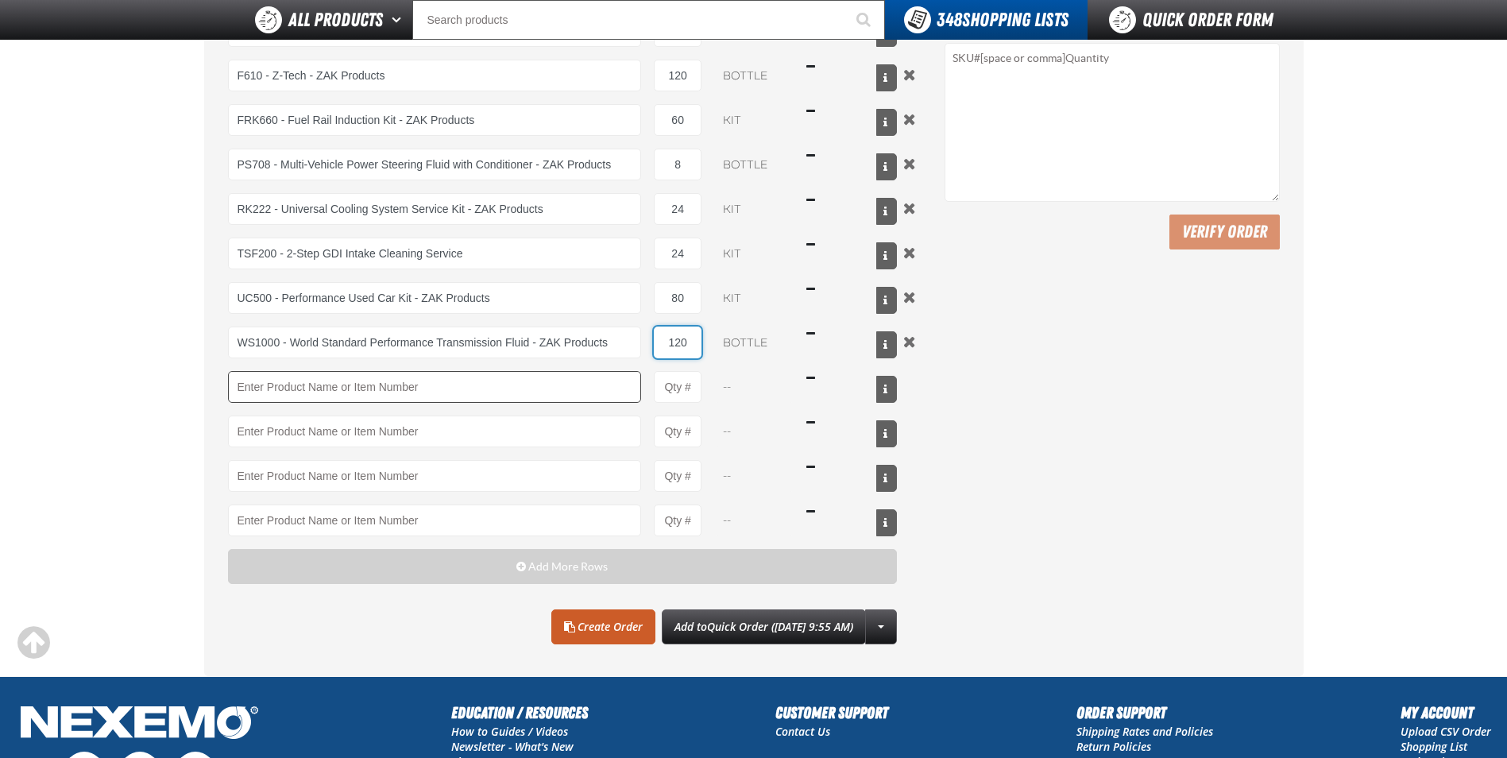
type input "120"
click at [565, 622] on link "Create Order" at bounding box center [603, 626] width 104 height 35
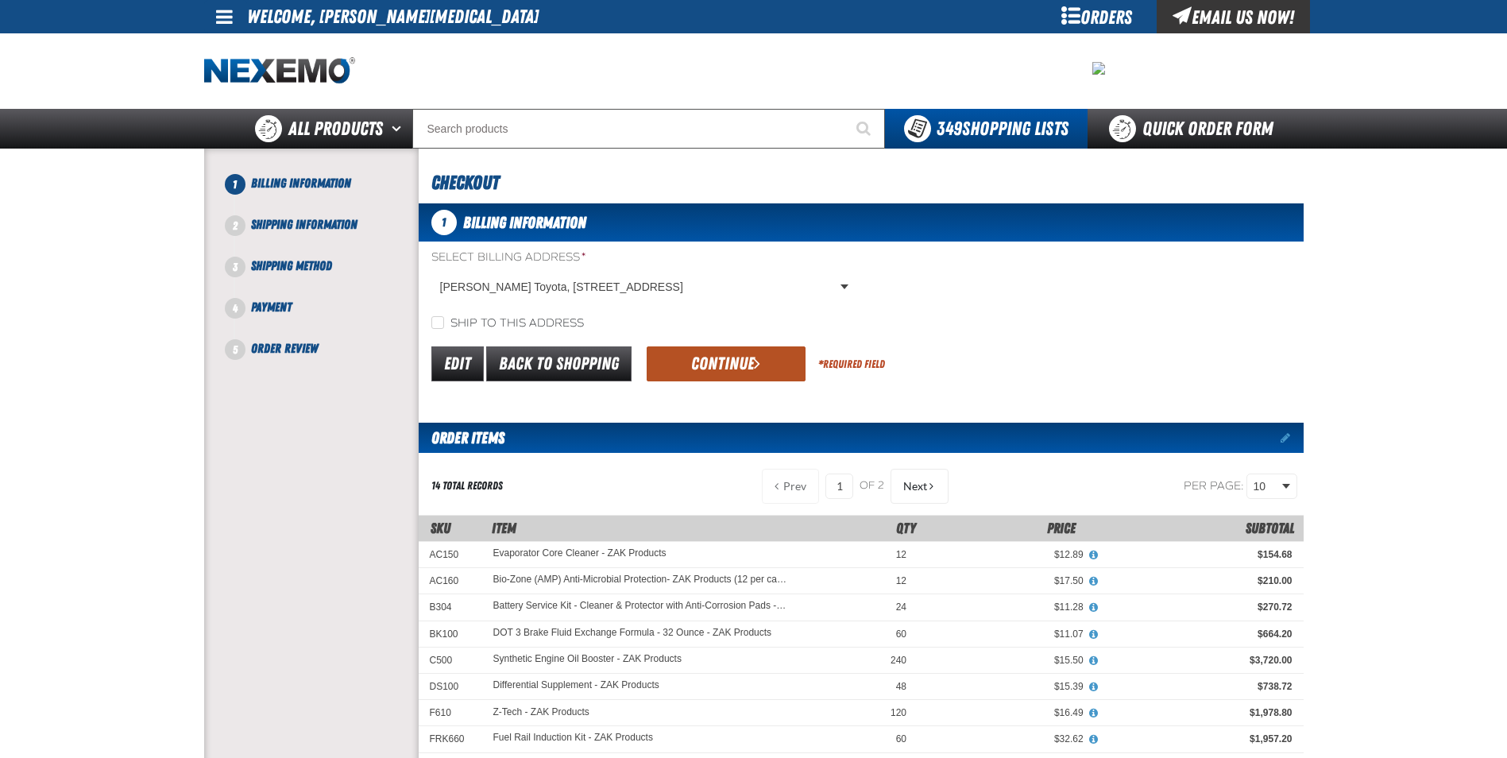
click at [666, 357] on button "Continue" at bounding box center [725, 363] width 159 height 35
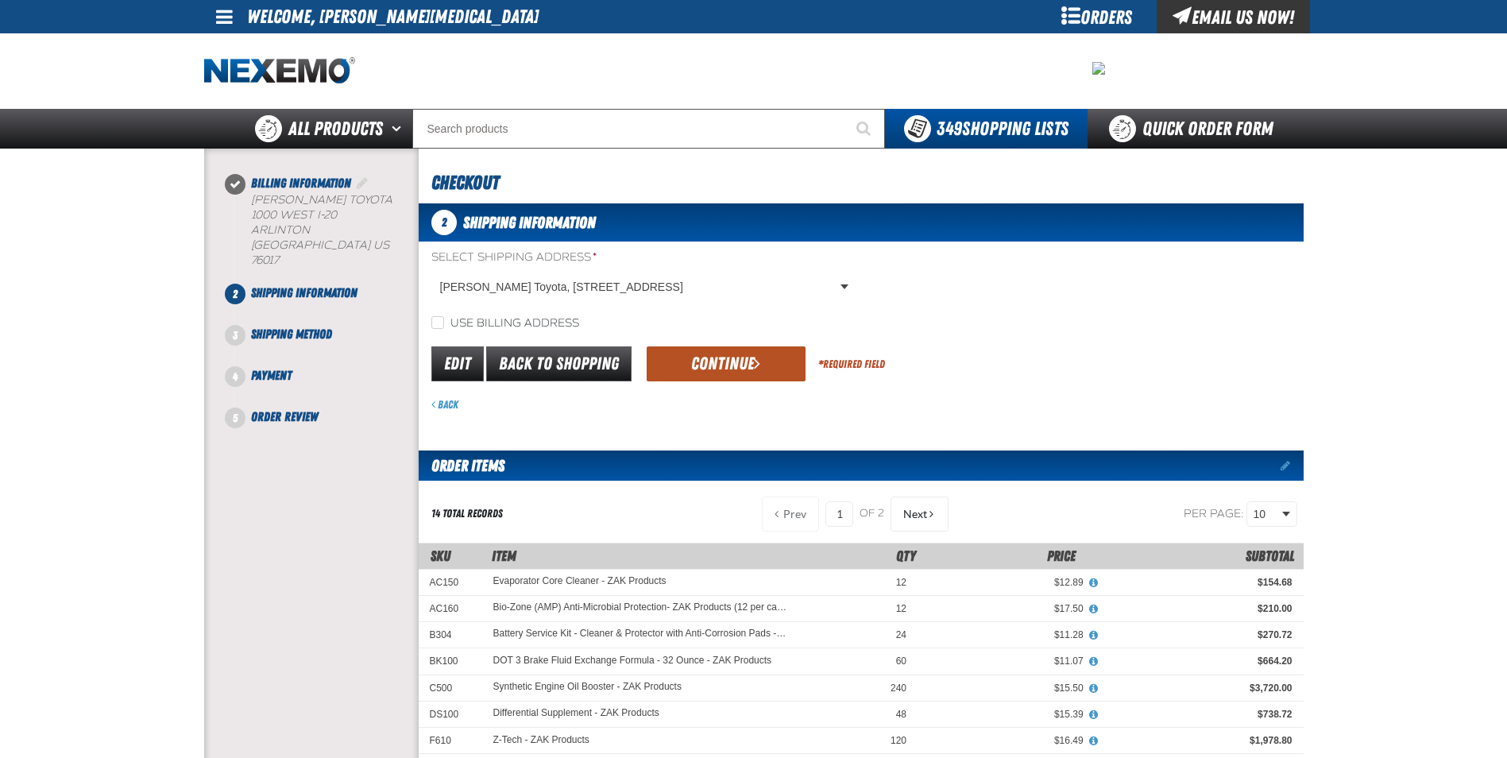
click at [661, 370] on button "Continue" at bounding box center [725, 363] width 159 height 35
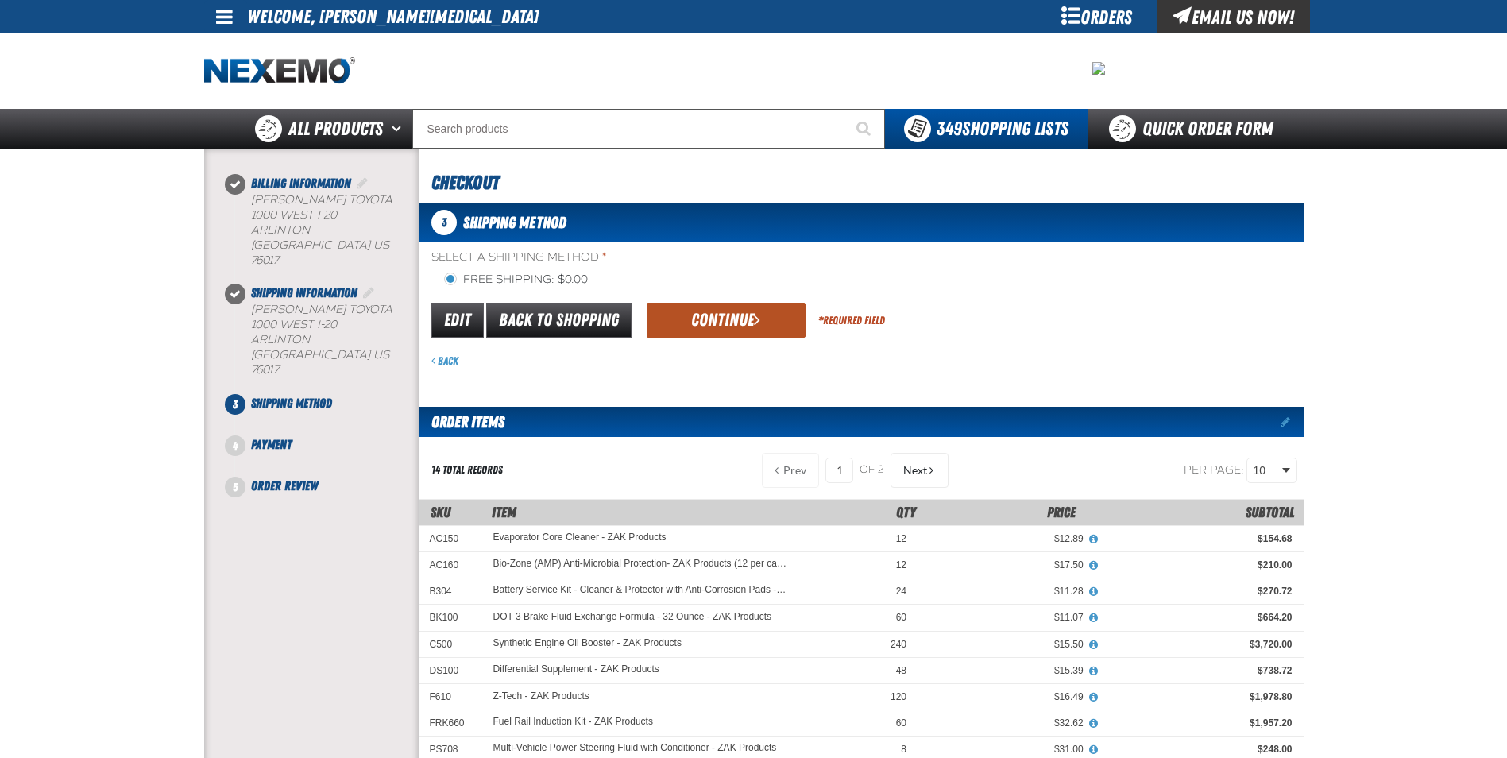
click at [715, 318] on button "Continue" at bounding box center [725, 320] width 159 height 35
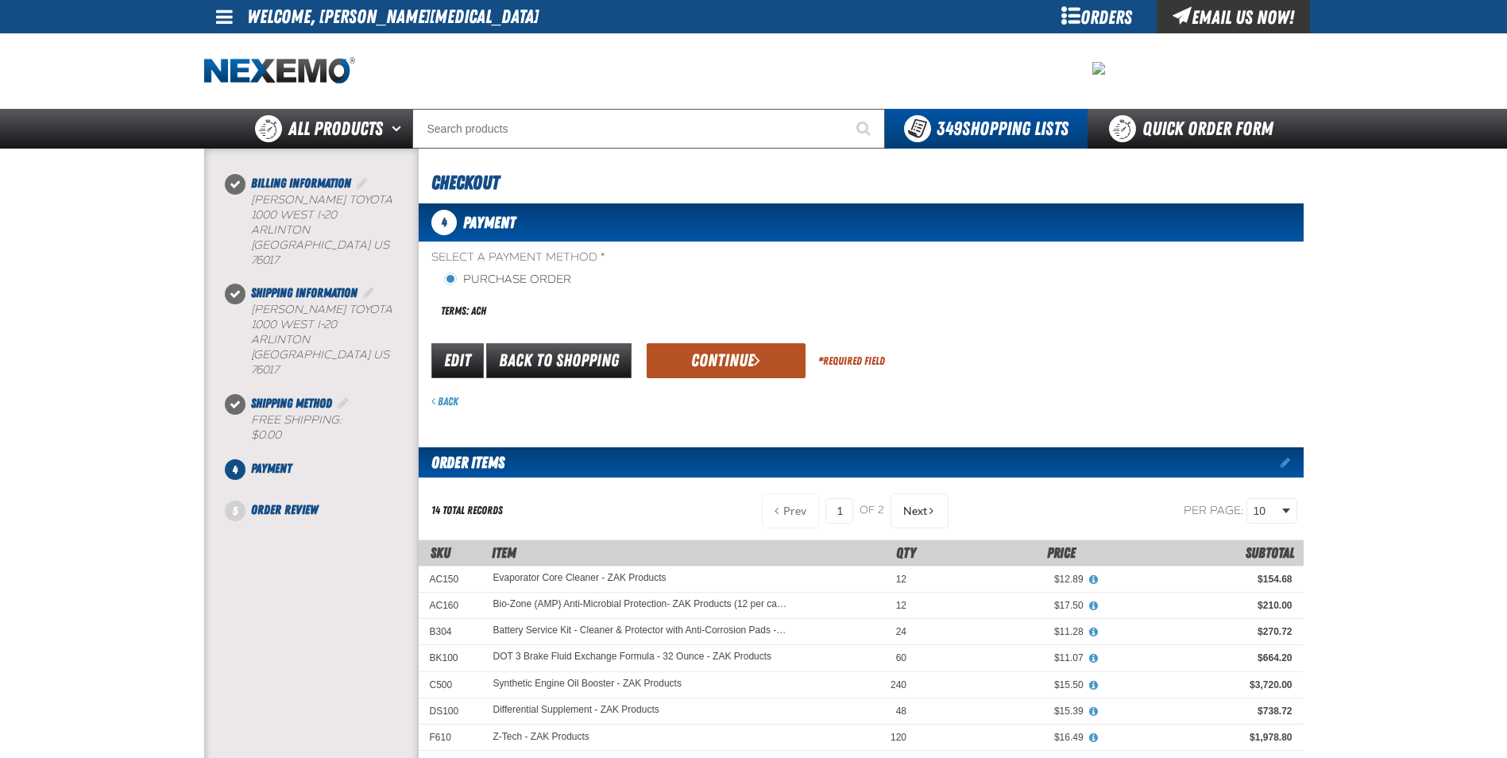
click at [702, 360] on button "Continue" at bounding box center [725, 360] width 159 height 35
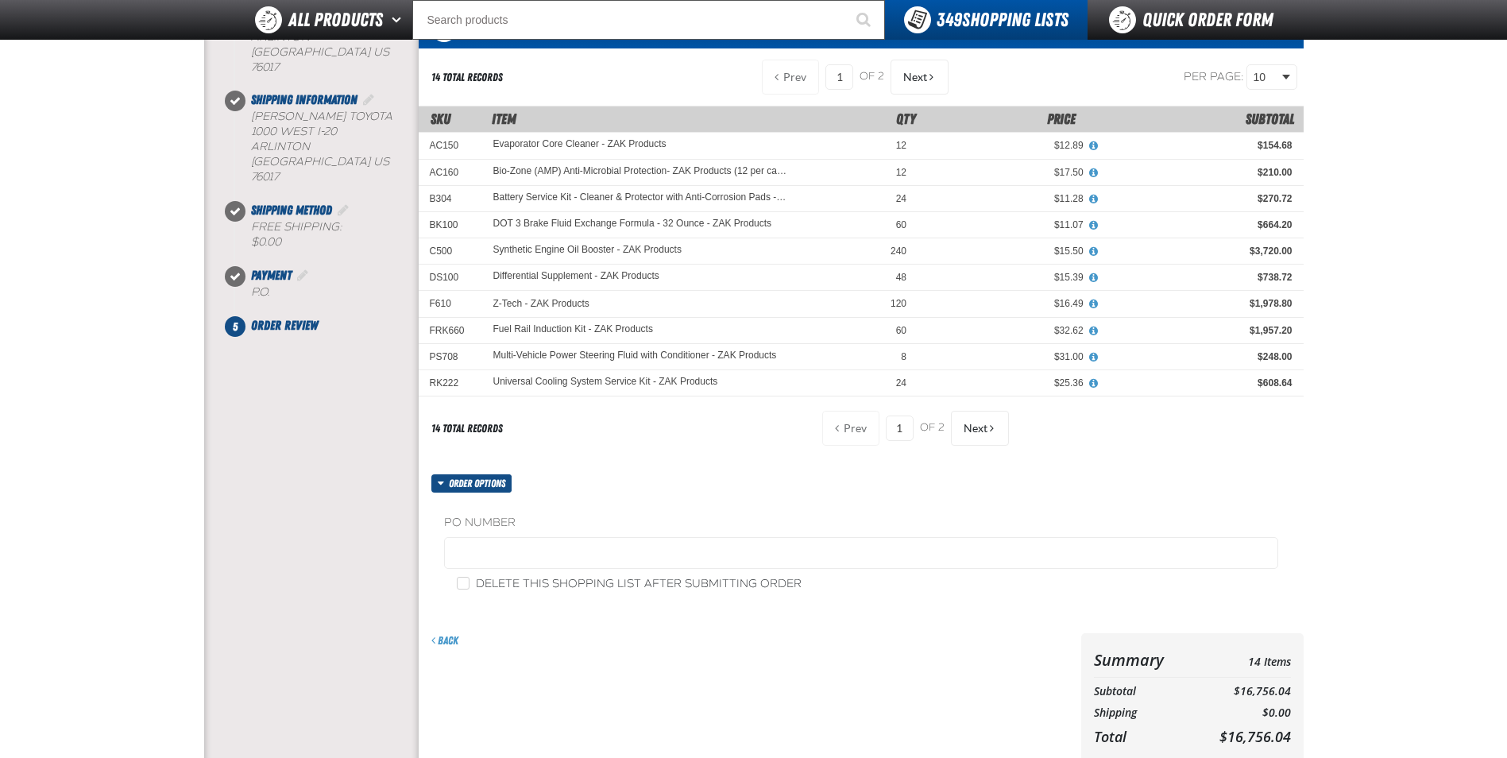
scroll to position [159, 0]
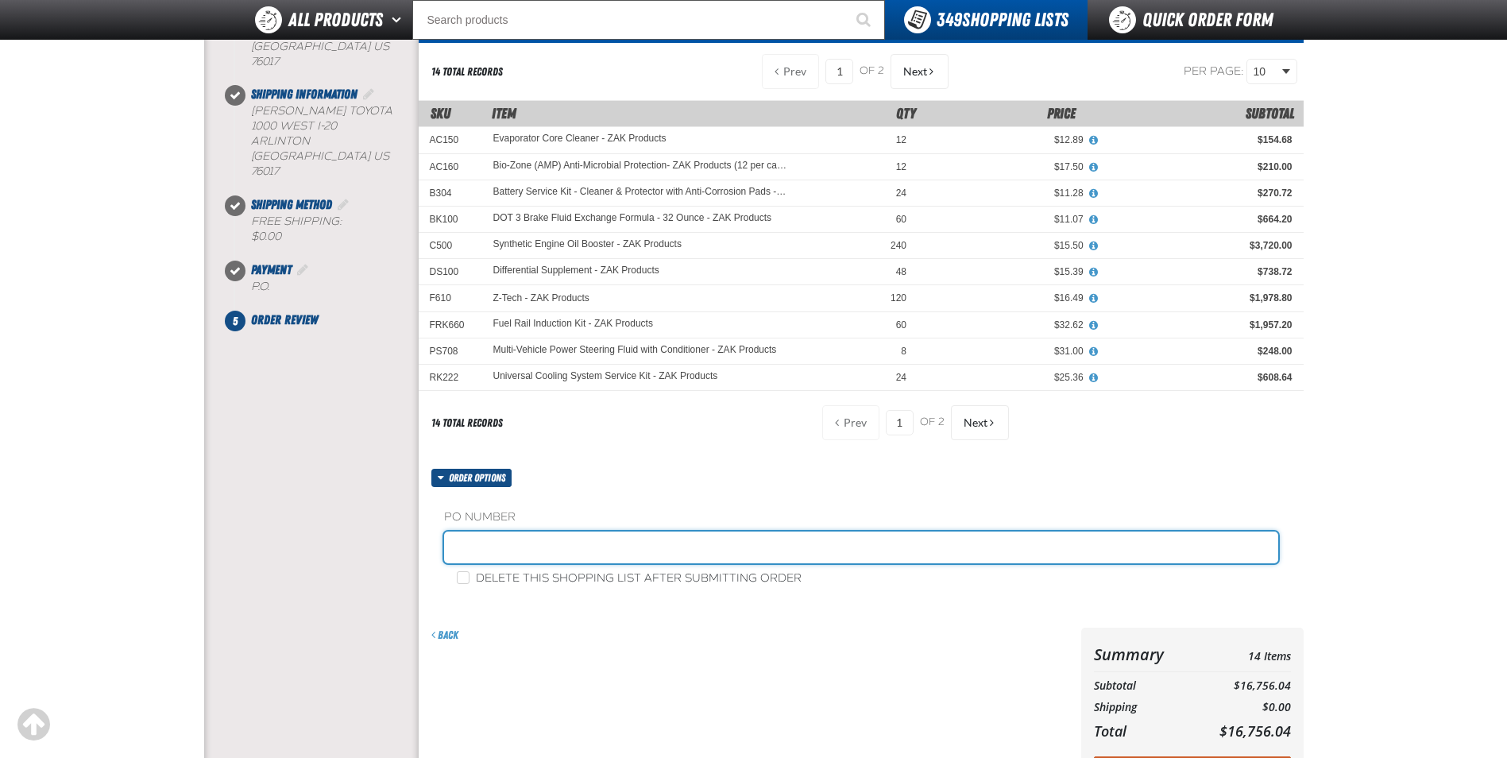
click at [542, 552] on input "text" at bounding box center [861, 547] width 834 height 32
type input "STOCK"
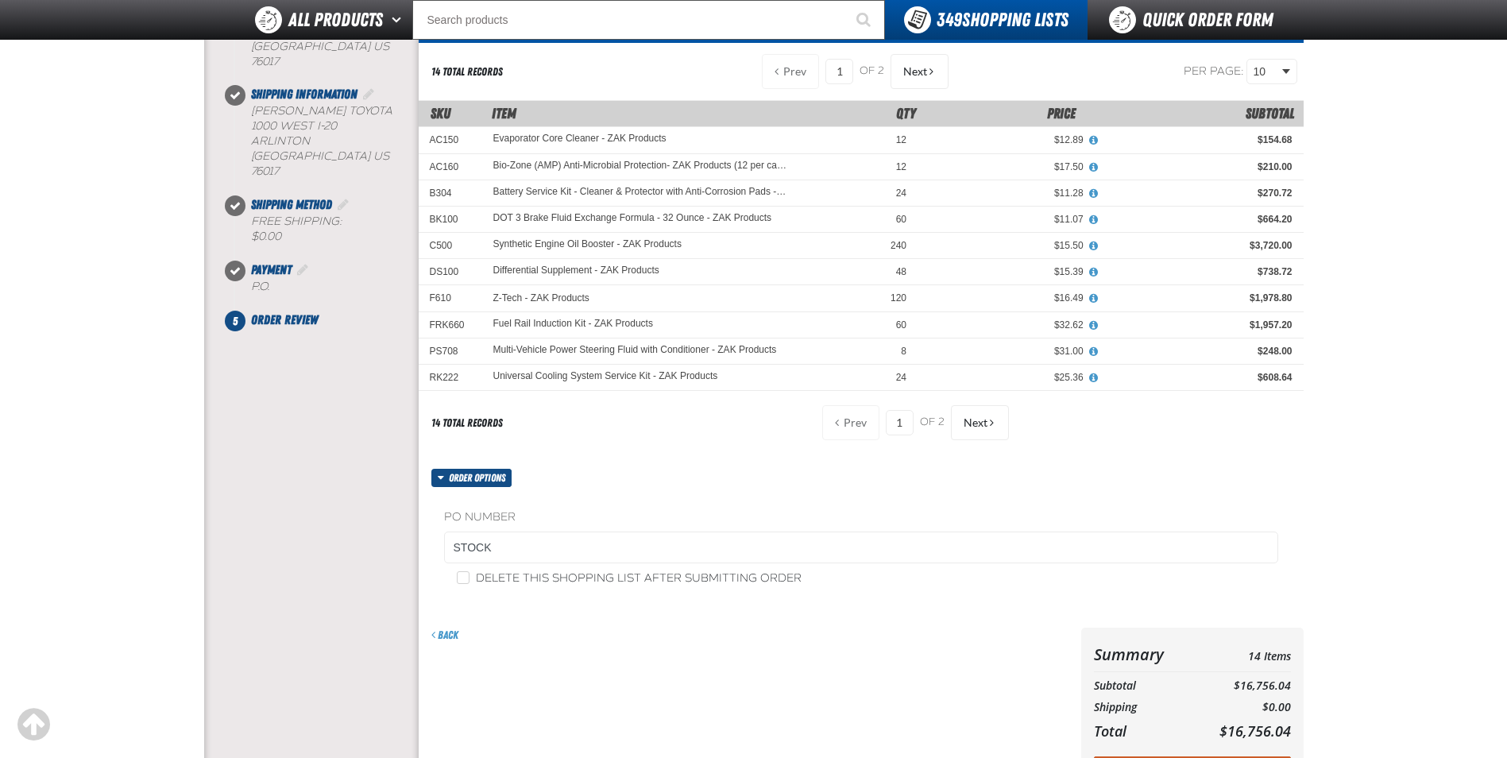
click at [835, 619] on form "Order options PO Number STOCK Delete this shopping list after submitting order …" at bounding box center [861, 636] width 885 height 335
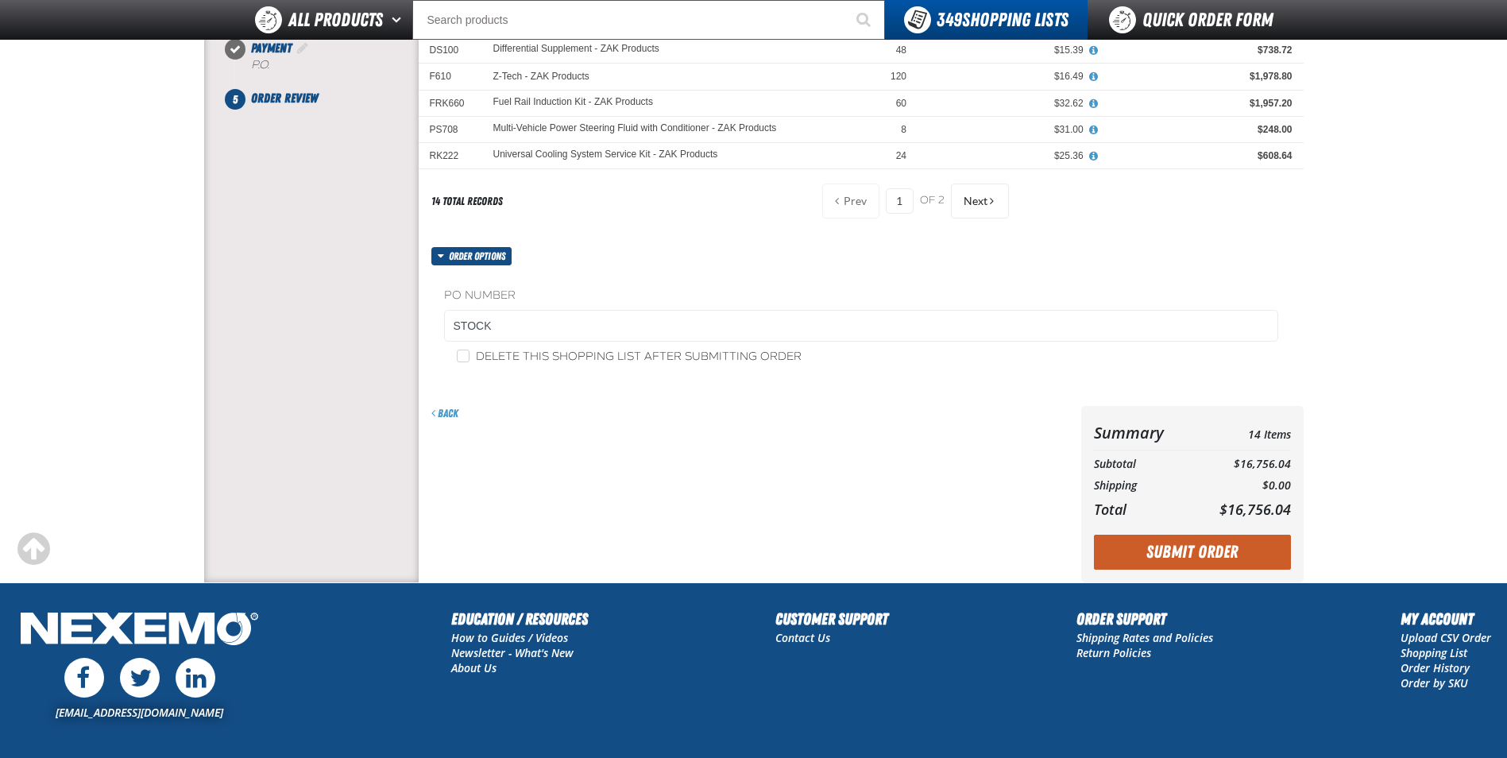
scroll to position [397, 0]
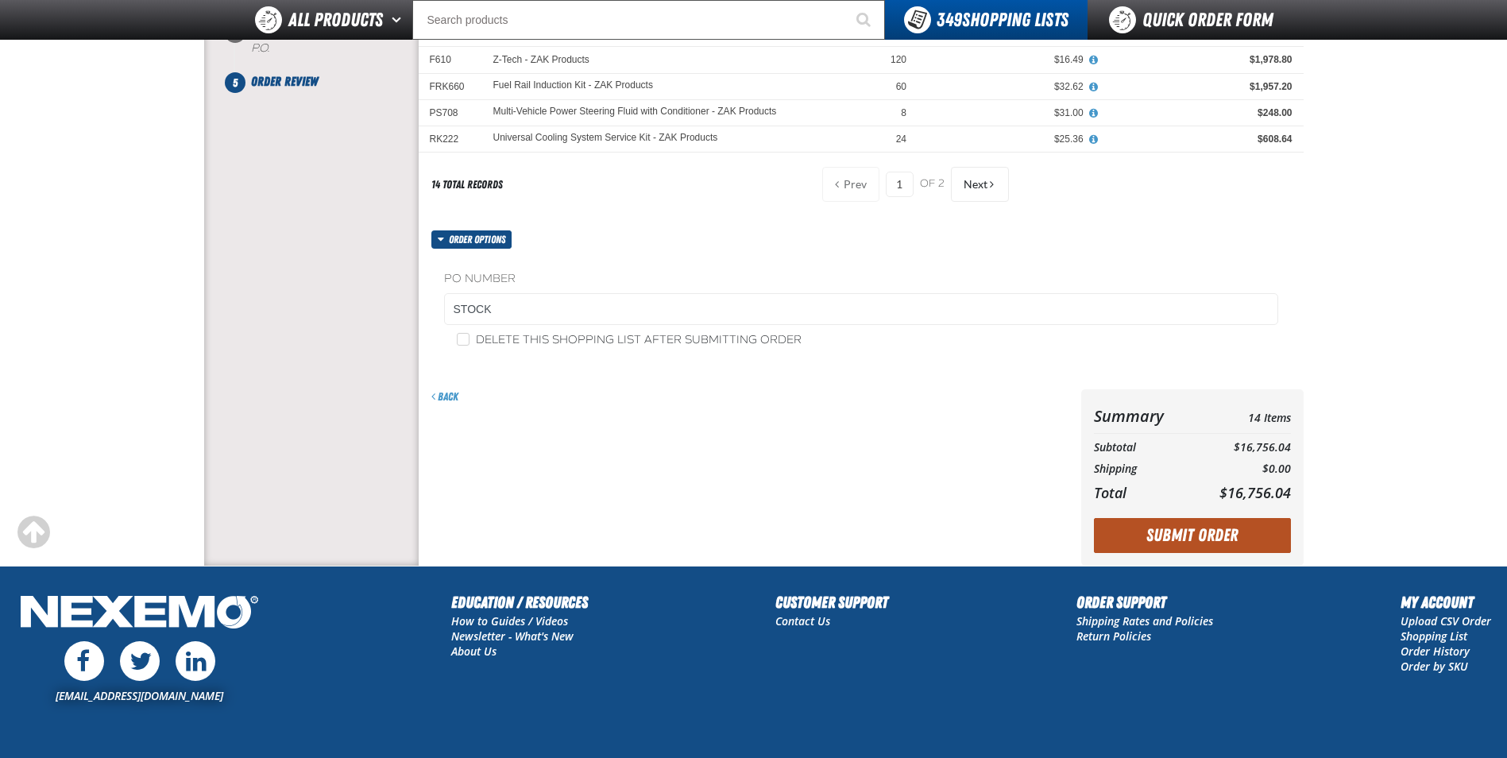
click at [1210, 530] on button "Submit Order" at bounding box center [1192, 535] width 197 height 35
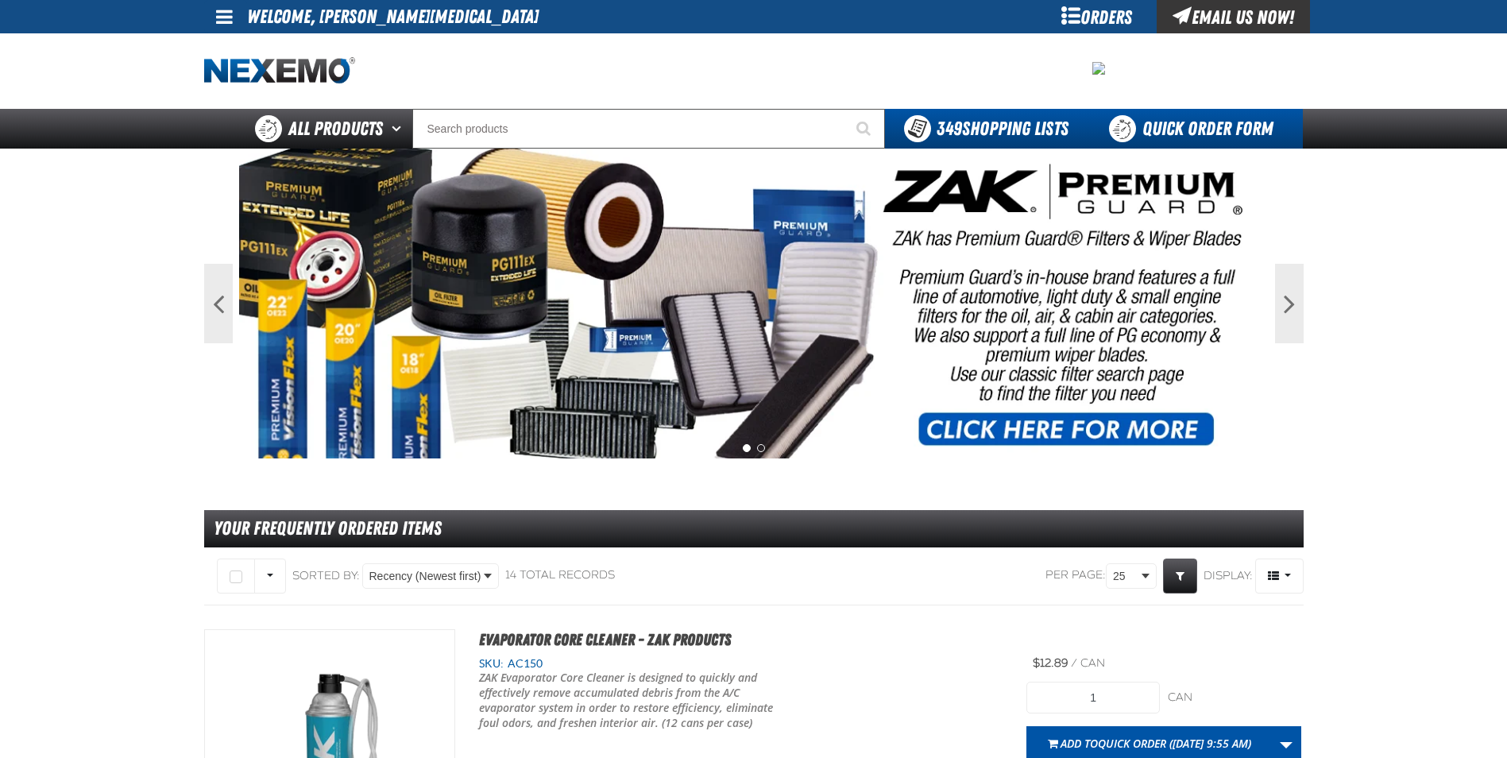
click at [1148, 121] on link "Quick Order Form" at bounding box center [1194, 129] width 215 height 40
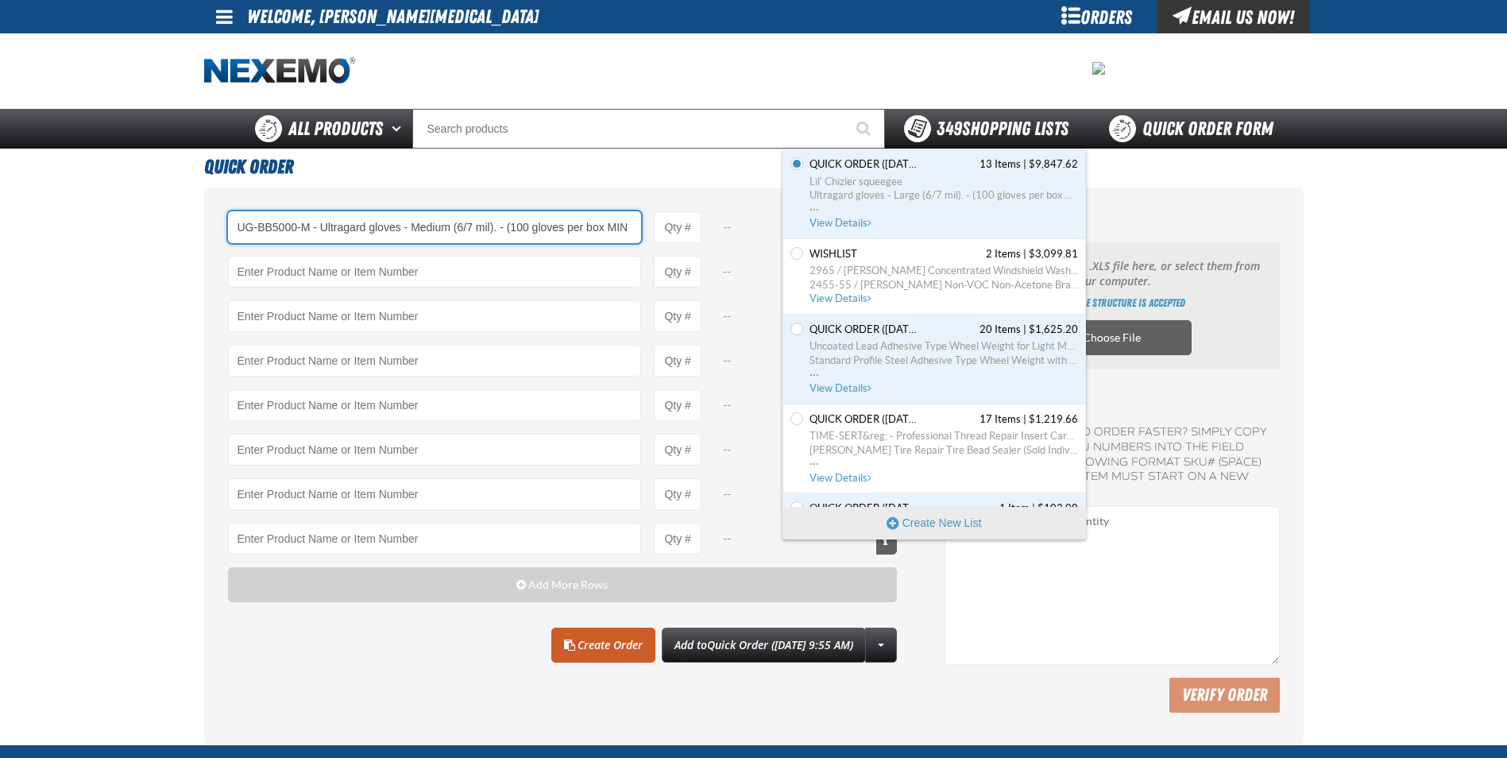
type input "UG-BB5000-M - Ultragard gloves - Medium (6/7 mil). - (100 gloves per box MIN 10…"
type input "1"
select select "box"
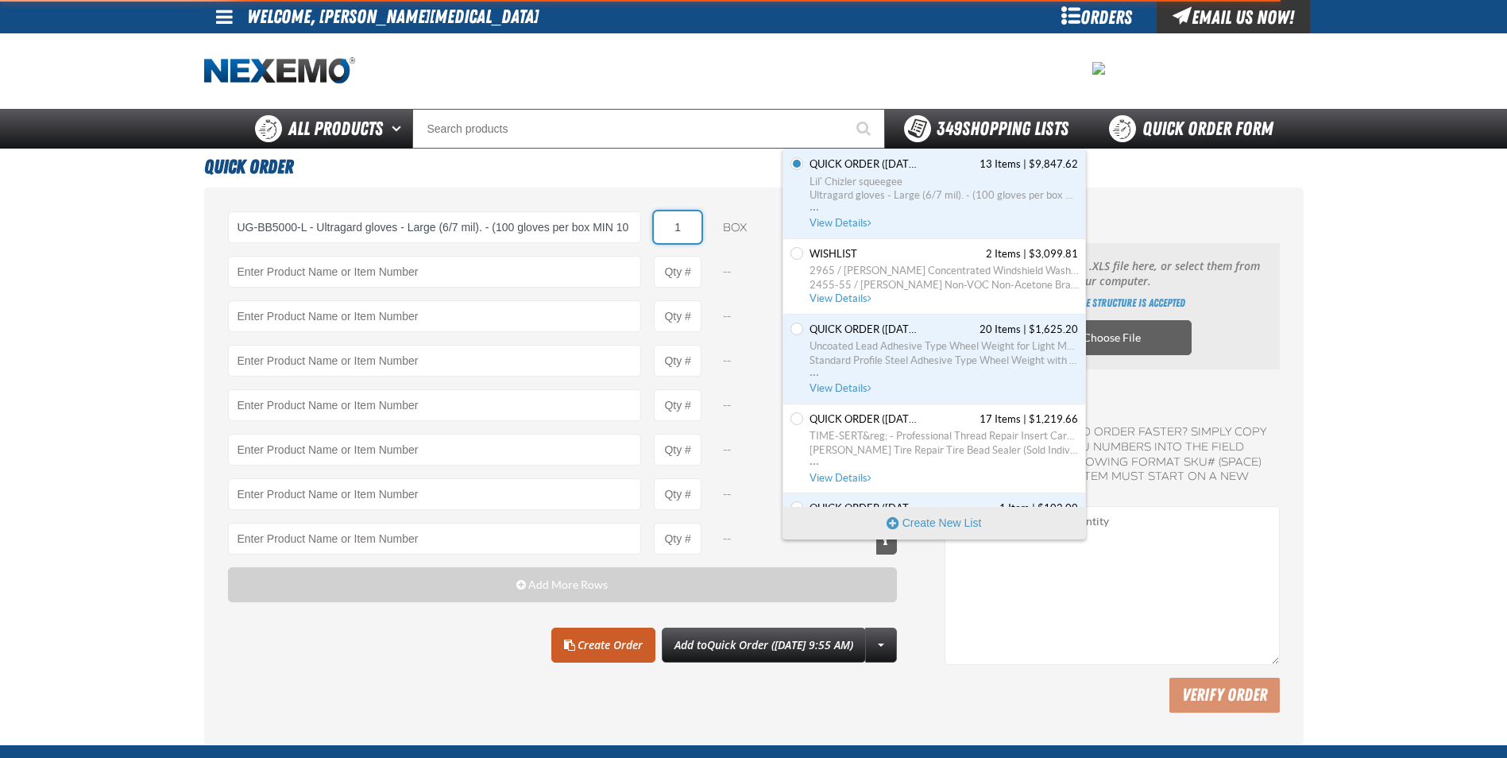
type input "UG-BB5000-L - Ultragard gloves - Large (6/7 mil). - (100 gloves per box MIN 10 …"
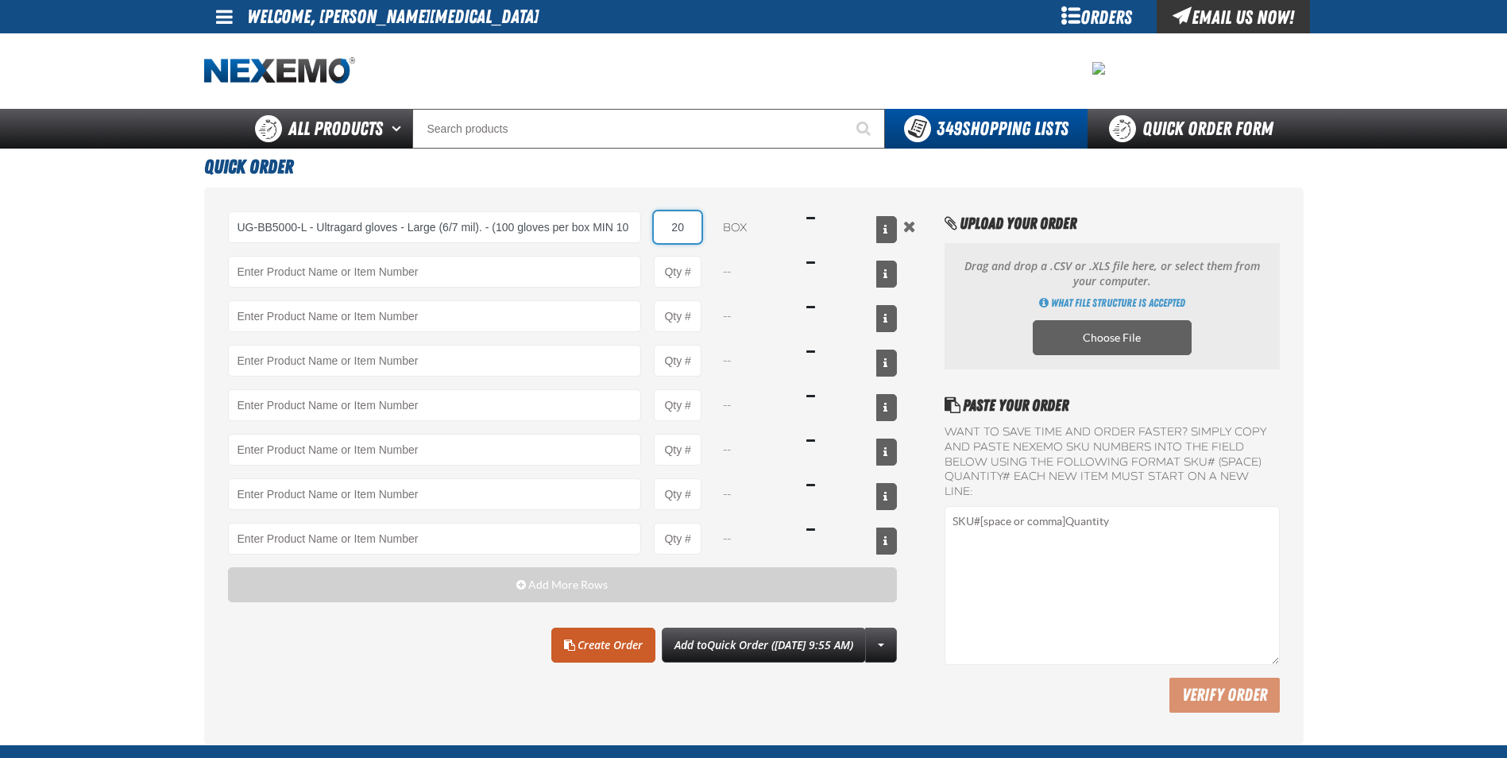
type input "20"
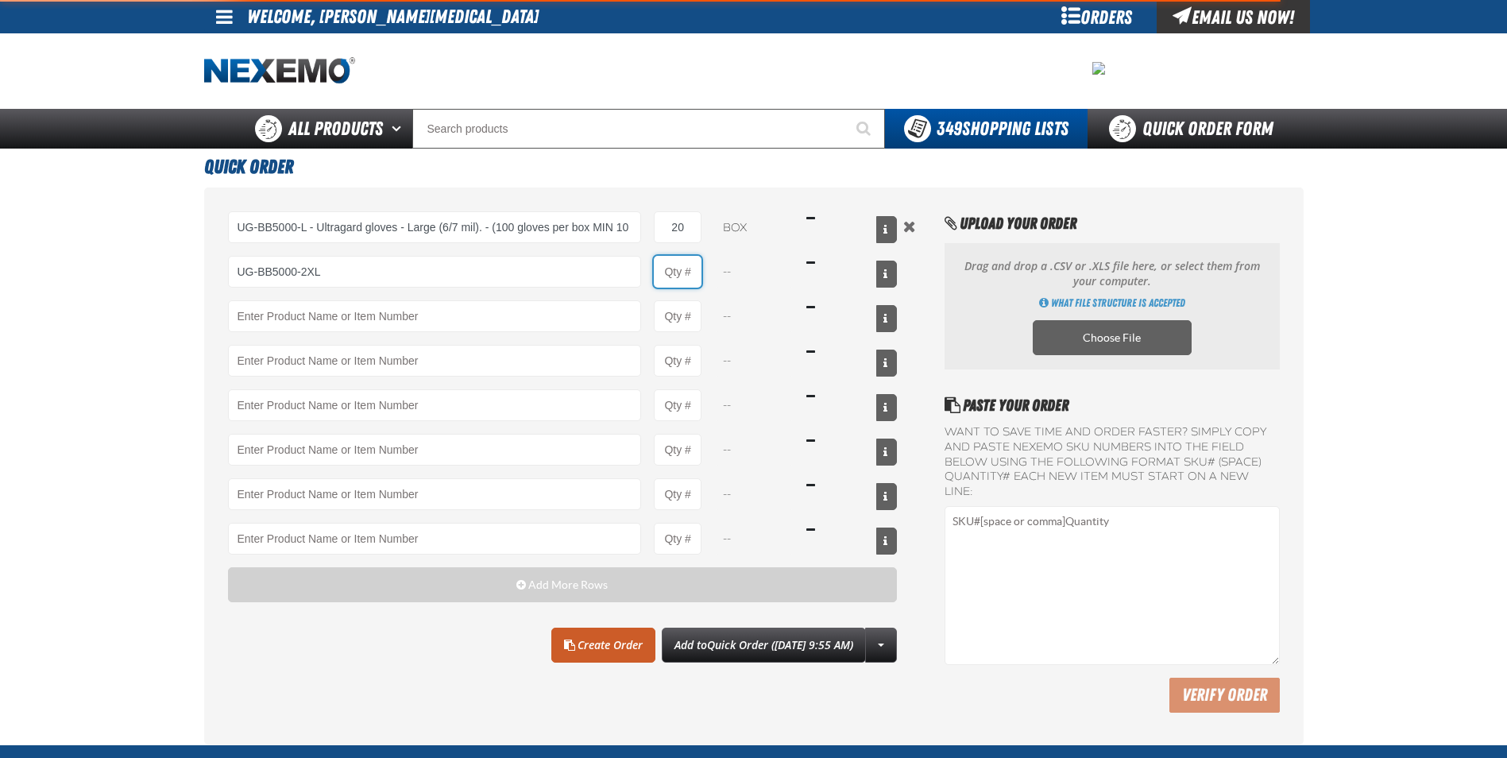
type input "UG-BB5000-2XL - Ultragard gloves - 2XL (6/7 mil). - (100 gloves per box MIN 10 …"
type input "1"
select select "box"
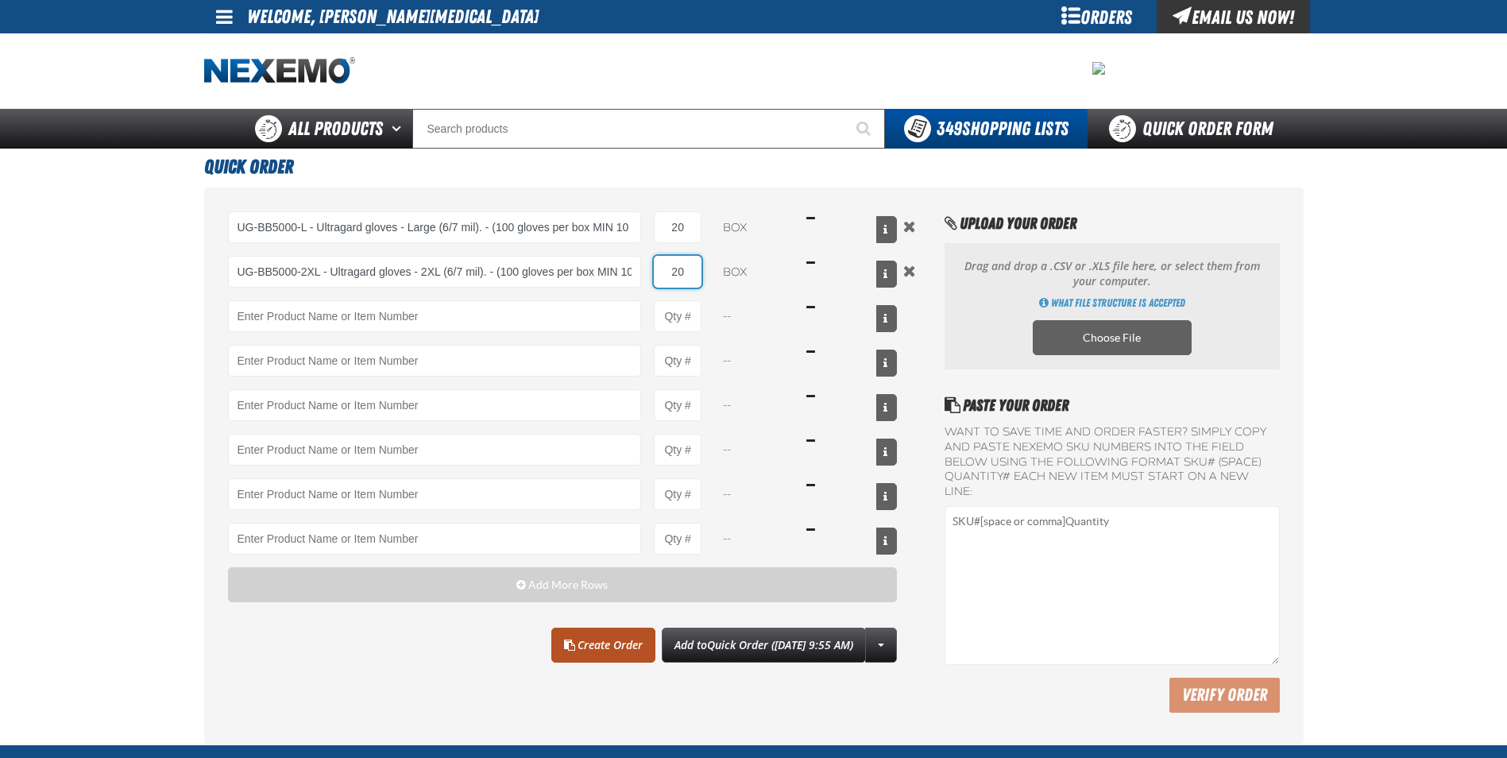
type input "20"
click at [581, 641] on link "Create Order" at bounding box center [603, 644] width 104 height 35
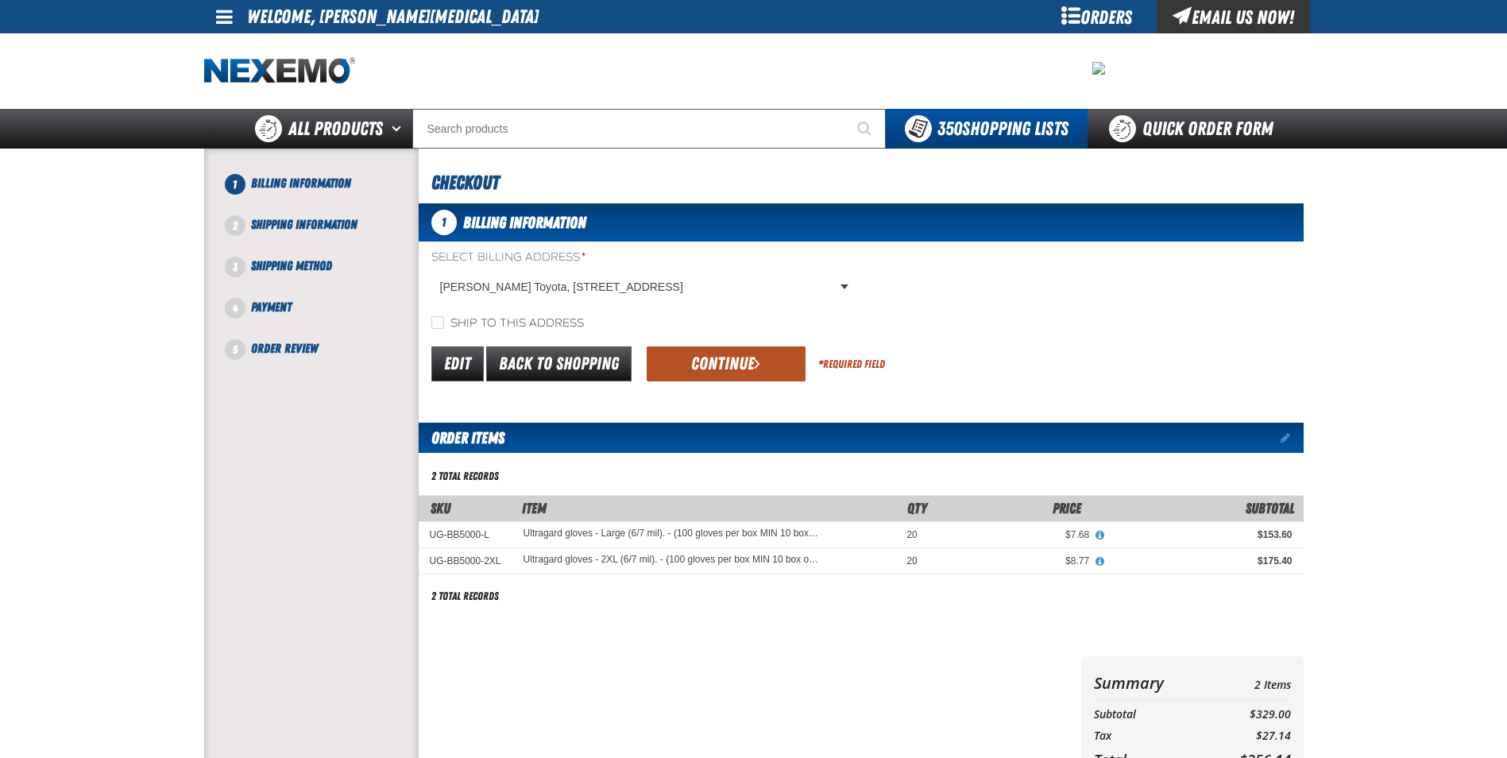
click at [758, 372] on button "Continue" at bounding box center [725, 363] width 159 height 35
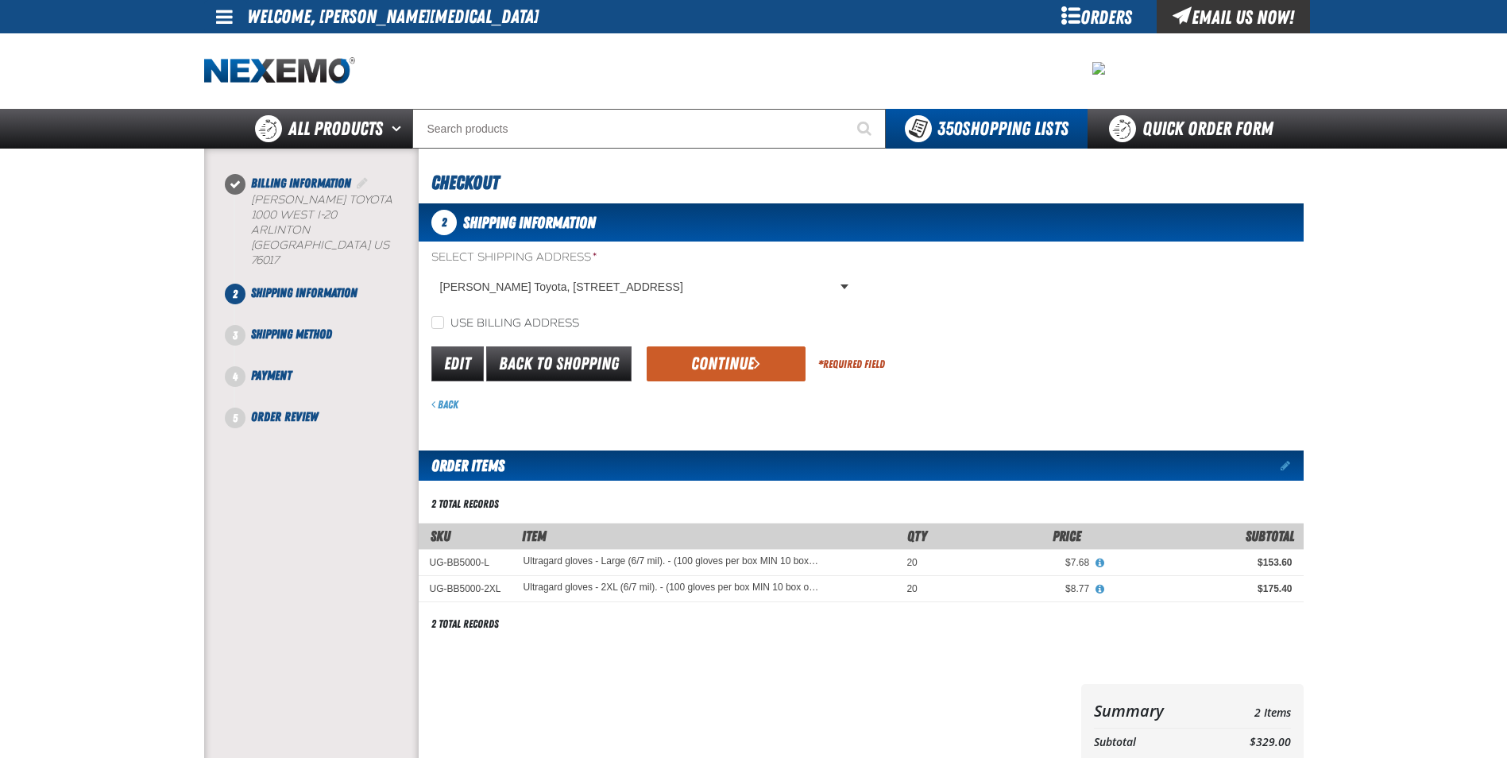
click at [758, 372] on button "Continue" at bounding box center [725, 363] width 159 height 35
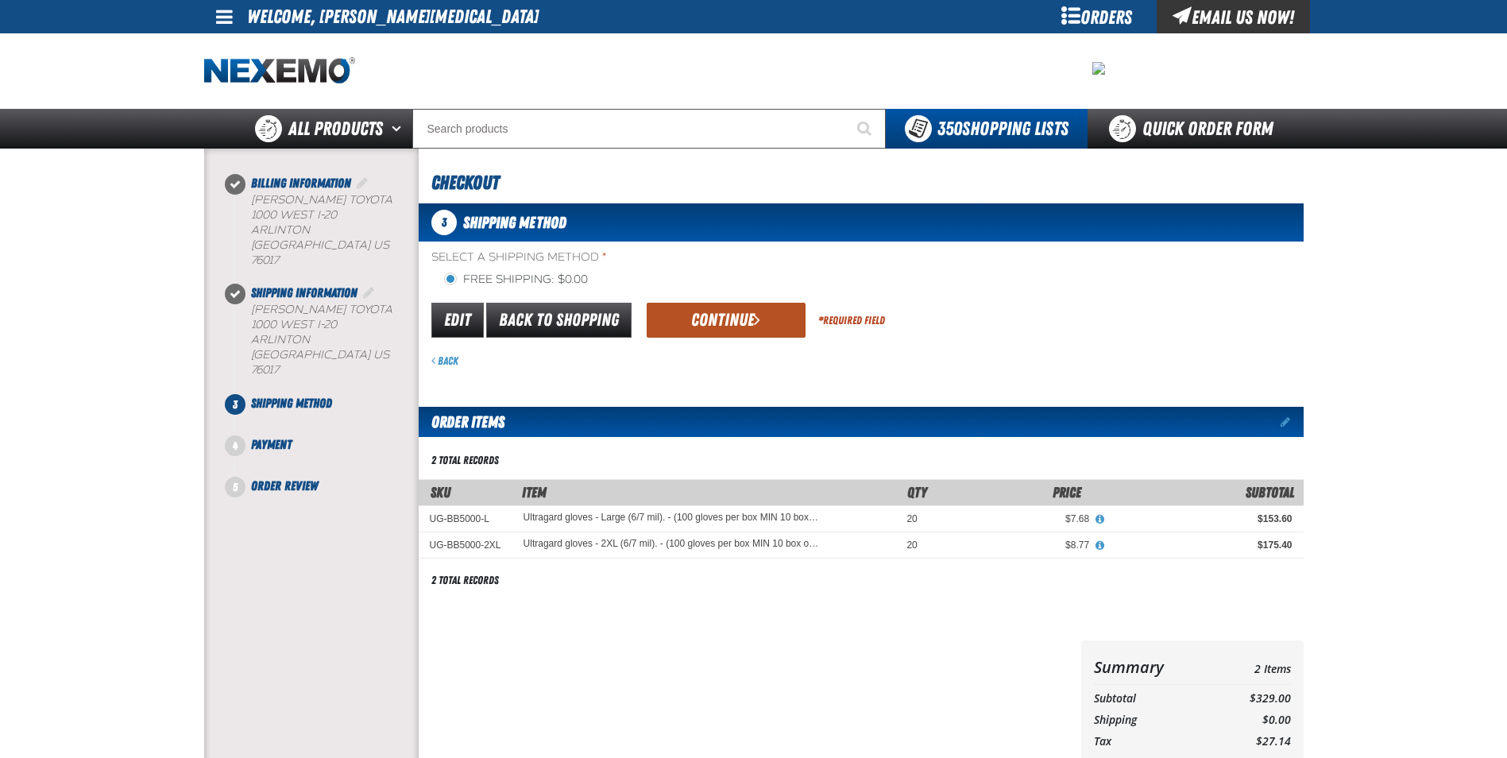
click at [727, 327] on button "Continue" at bounding box center [725, 320] width 159 height 35
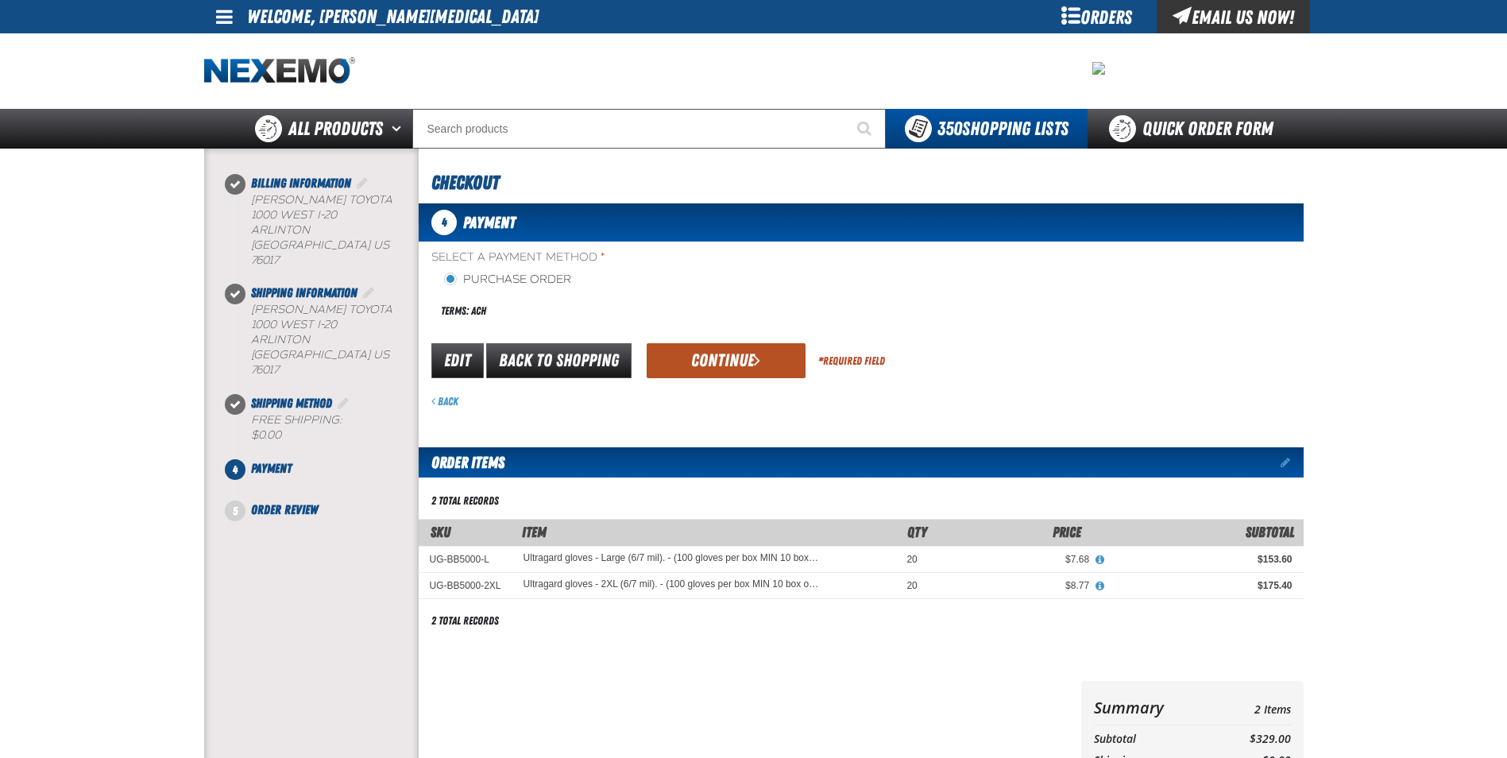
click at [719, 353] on button "Continue" at bounding box center [725, 360] width 159 height 35
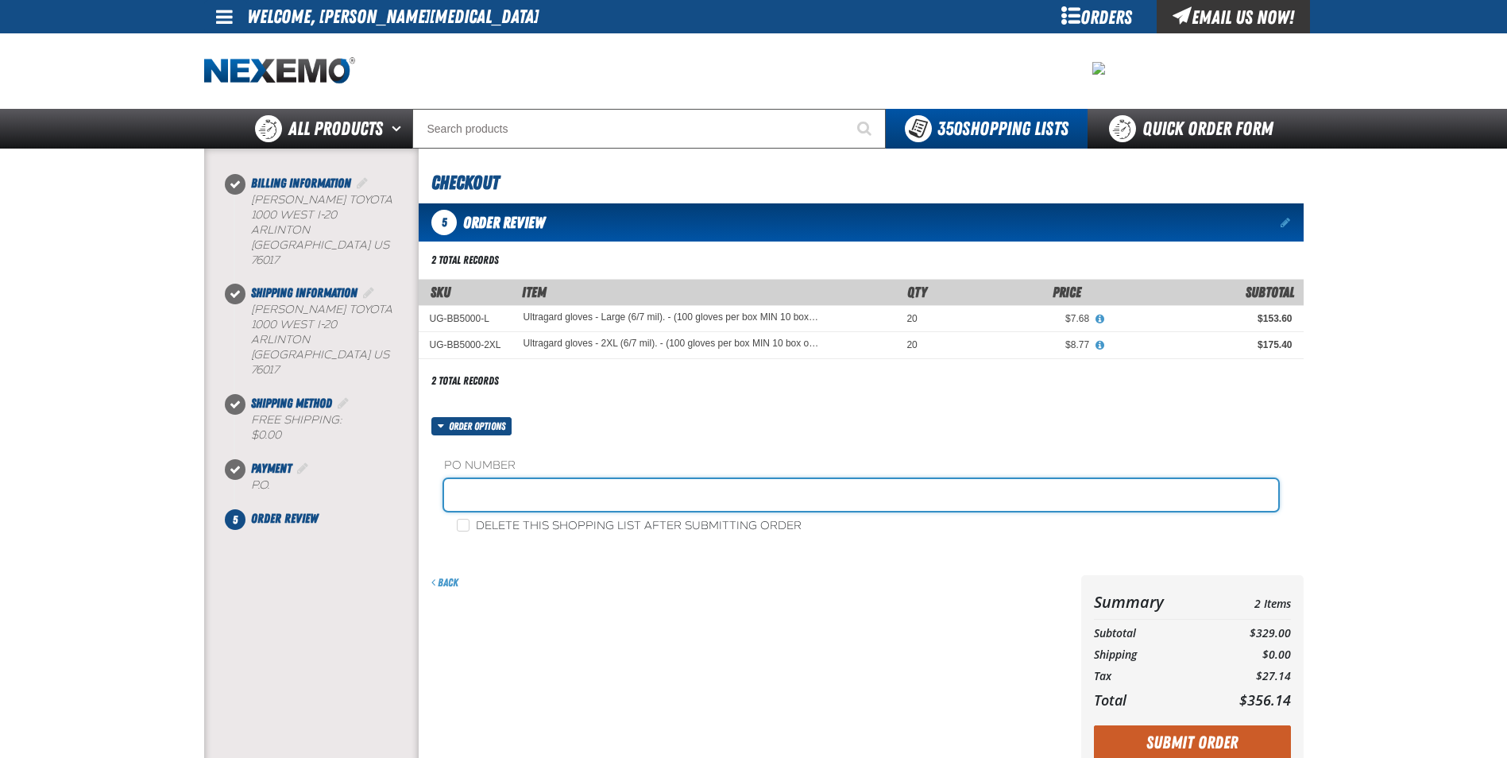
drag, startPoint x: 622, startPoint y: 498, endPoint x: 614, endPoint y: 495, distance: 8.6
click at [621, 498] on input "text" at bounding box center [861, 495] width 834 height 32
type input "STOCK"
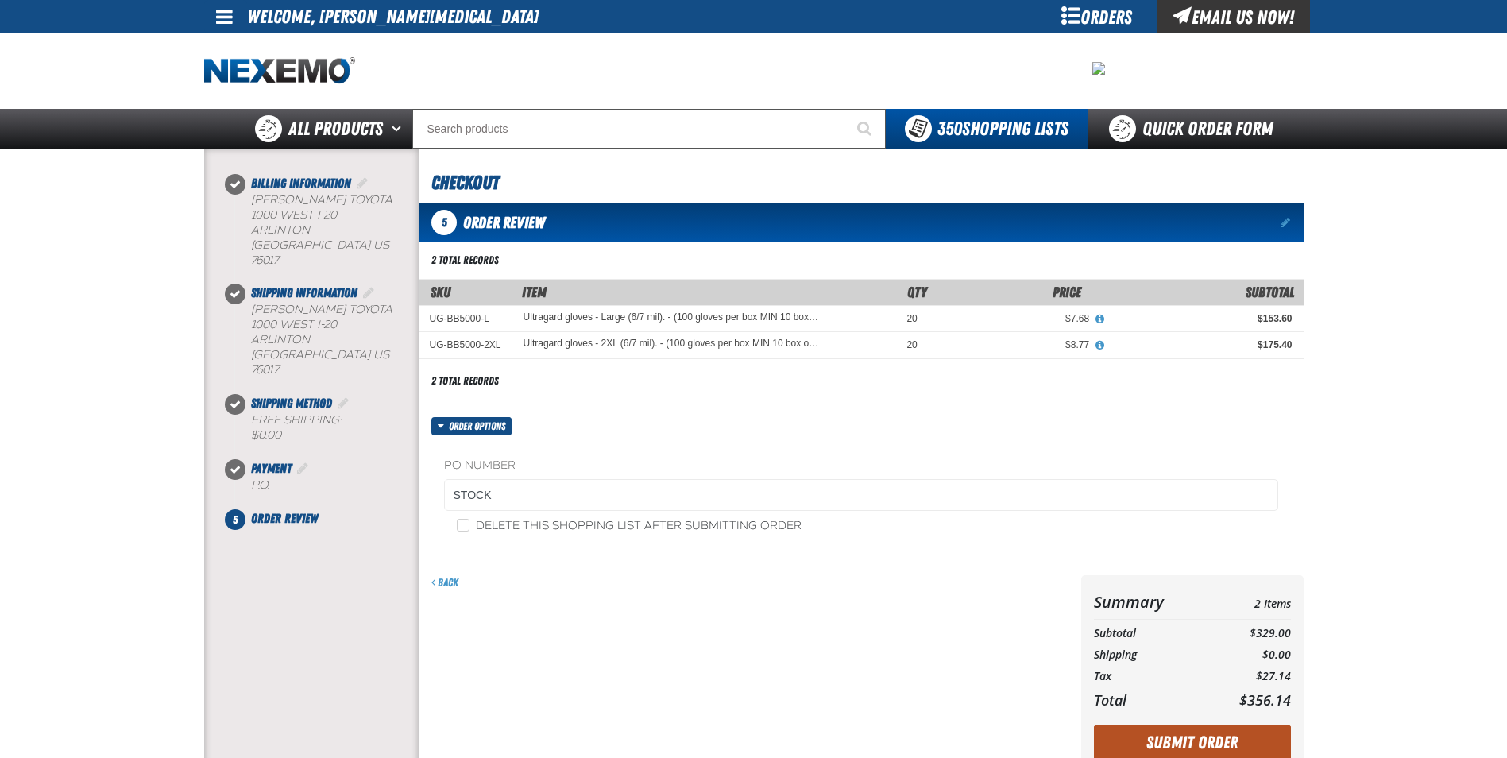
click at [1151, 741] on button "Submit Order" at bounding box center [1192, 742] width 197 height 35
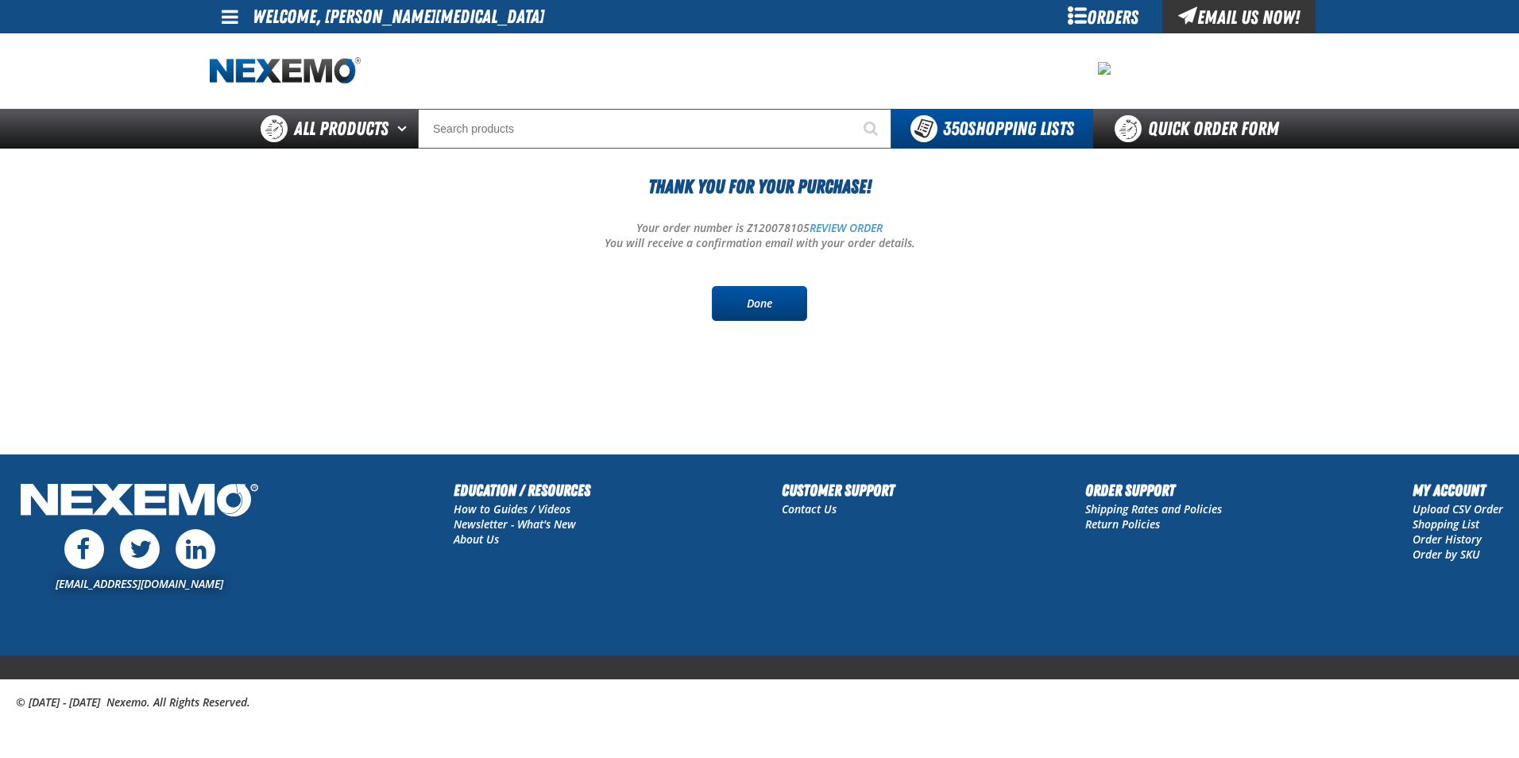
click at [727, 303] on link "Done" at bounding box center [759, 303] width 95 height 35
